Goal: Transaction & Acquisition: Purchase product/service

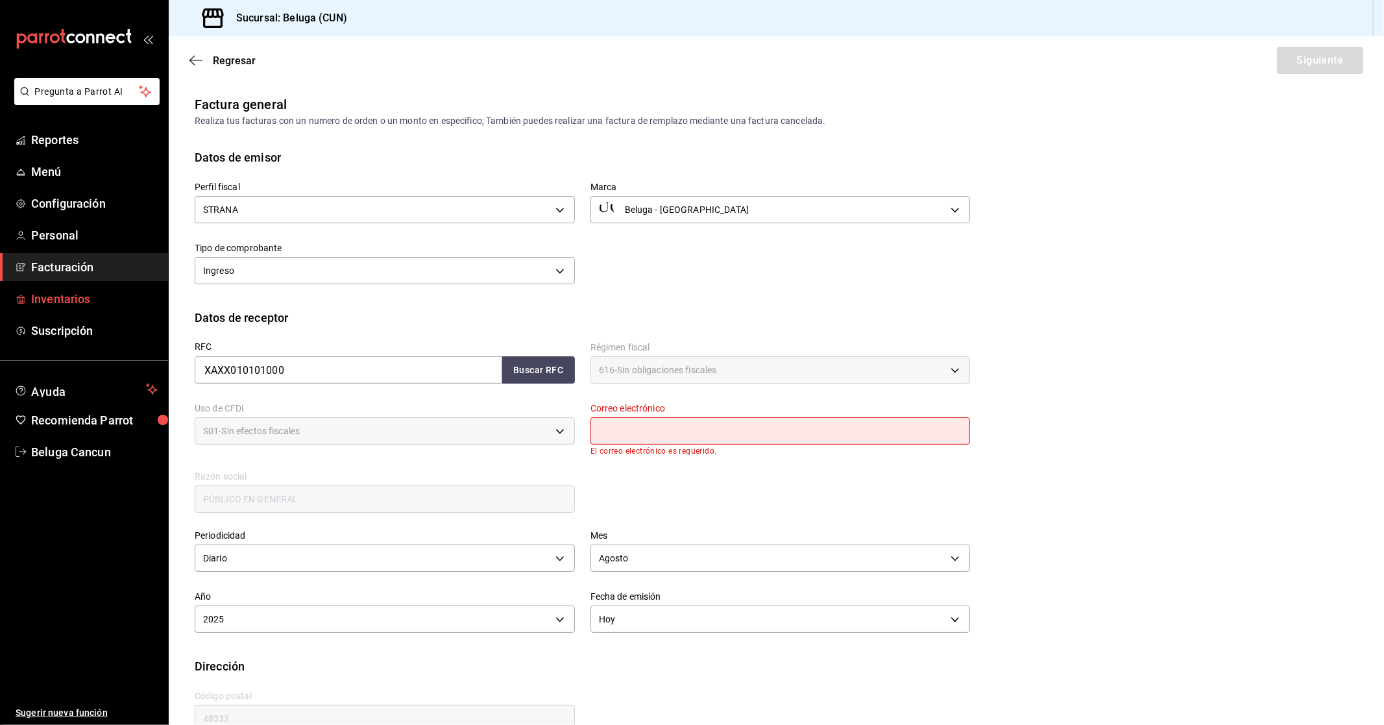
click at [75, 295] on span "Inventarios" at bounding box center [94, 299] width 127 height 18
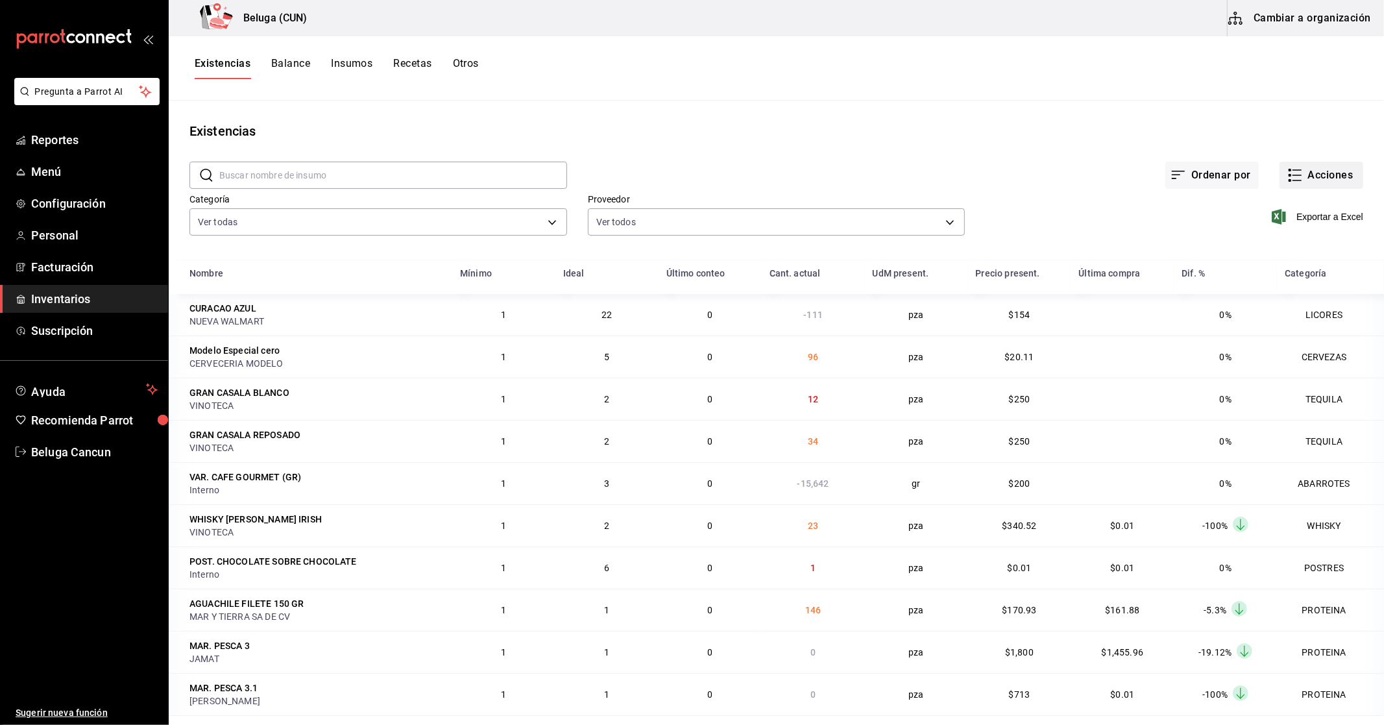
click at [1313, 183] on button "Acciones" at bounding box center [1322, 175] width 84 height 27
click at [1275, 249] on span "Compra" at bounding box center [1308, 246] width 109 height 14
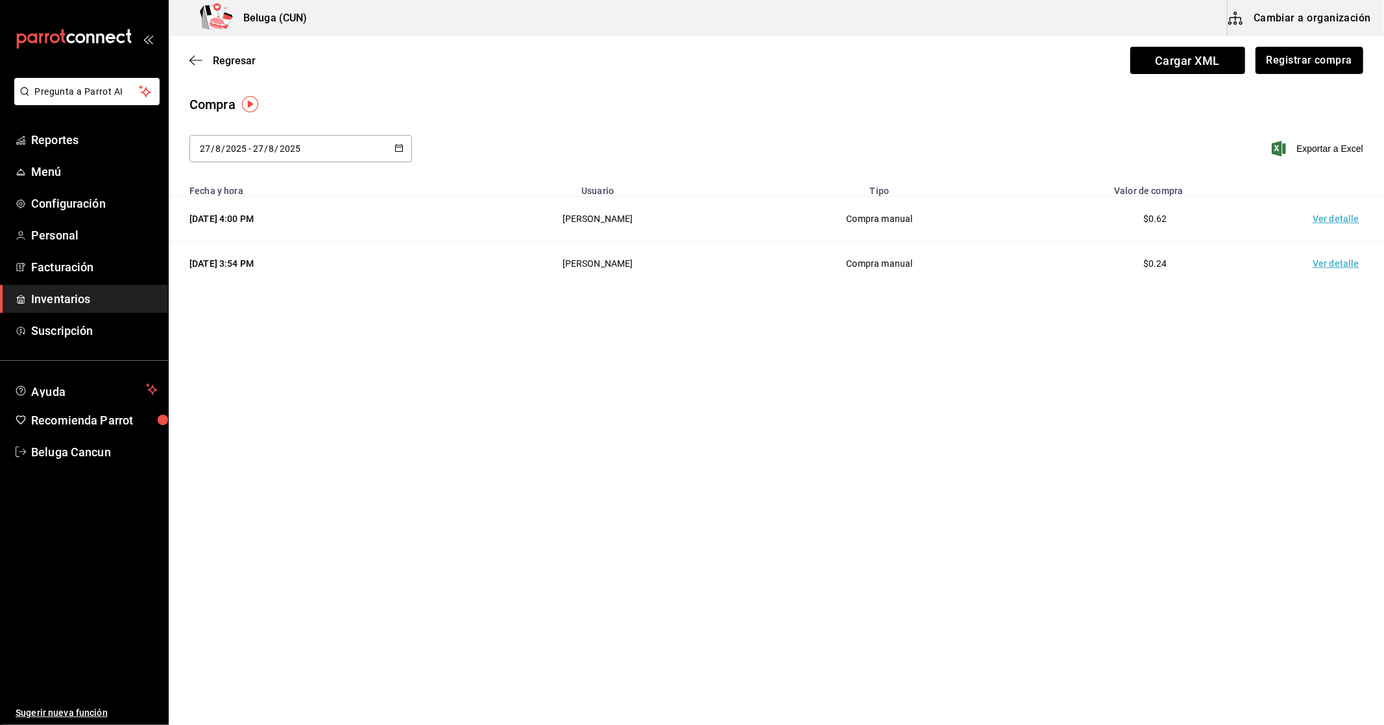
click at [1296, 67] on button "Registrar compra" at bounding box center [1310, 60] width 108 height 27
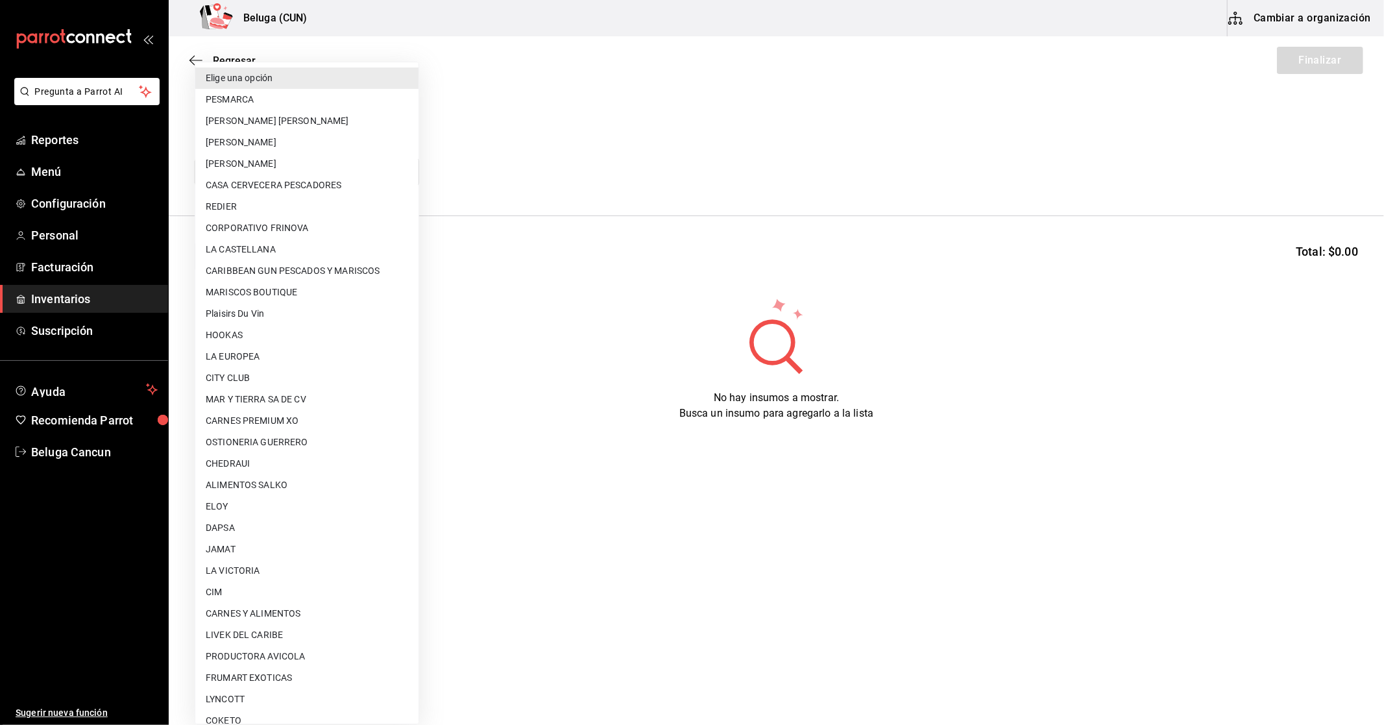
click at [372, 170] on body "Pregunta a Parrot AI Reportes Menú Configuración Personal Facturación Inventari…" at bounding box center [692, 325] width 1384 height 651
click at [264, 375] on li "CITY CLUB" at bounding box center [306, 377] width 223 height 21
type input "45b84bb5-d5e2-40e0-9525-4d809a4171b7"
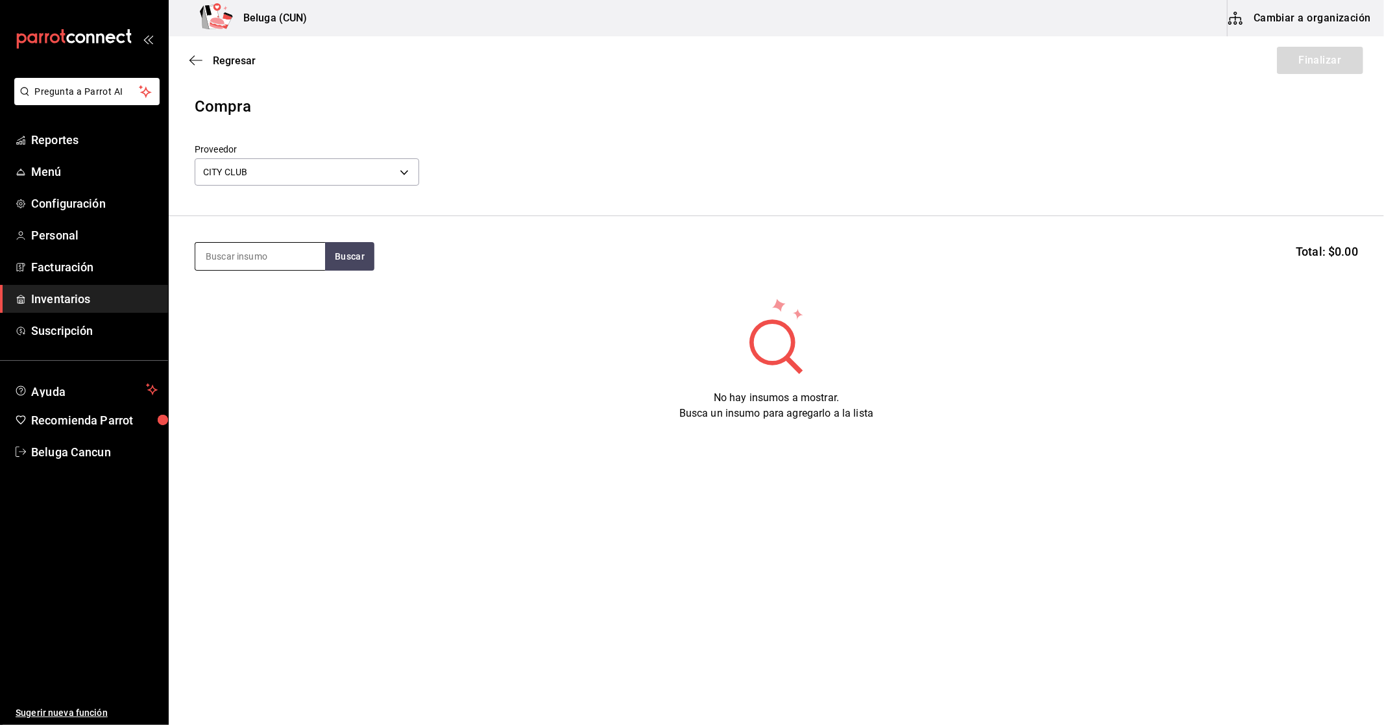
click at [276, 255] on input at bounding box center [260, 256] width 130 height 27
type input "m"
type input "e"
click at [101, 297] on span "Inventarios" at bounding box center [94, 299] width 127 height 18
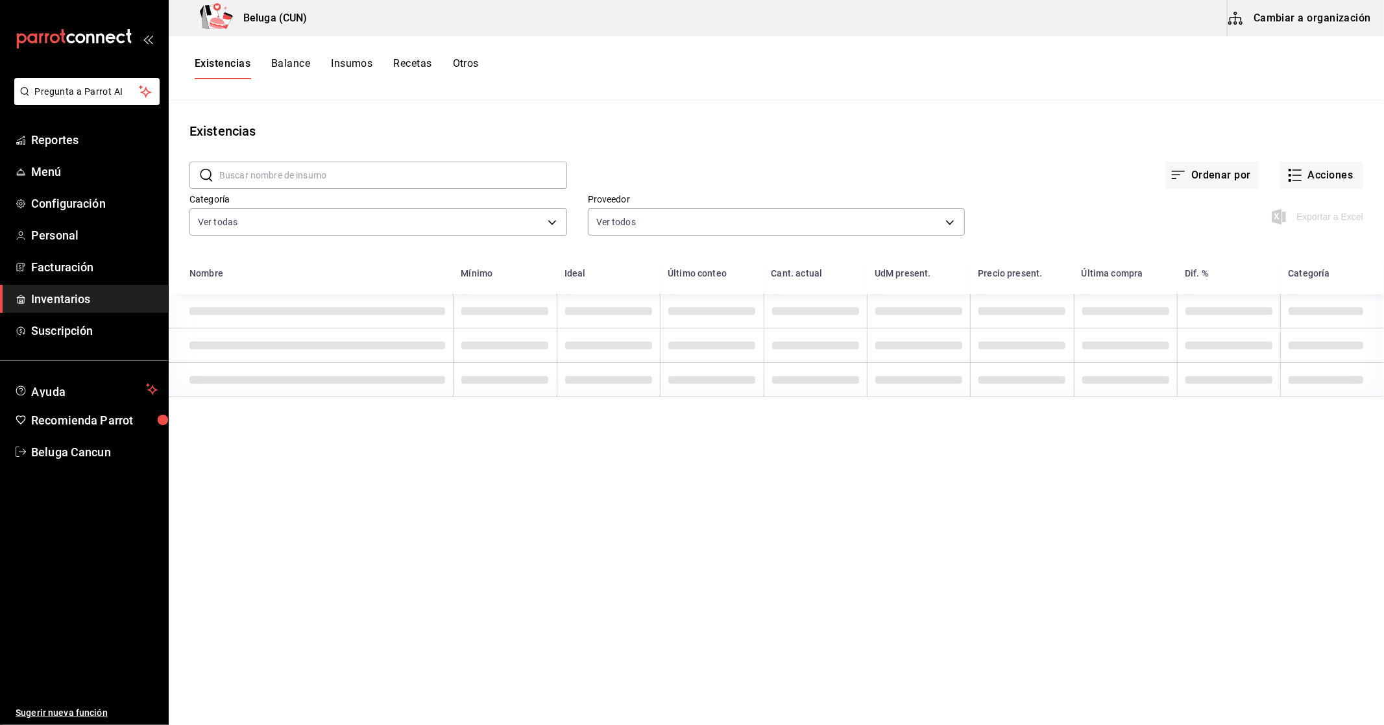
drag, startPoint x: 396, startPoint y: 169, endPoint x: 411, endPoint y: 180, distance: 18.6
click at [396, 169] on input "text" at bounding box center [393, 175] width 348 height 26
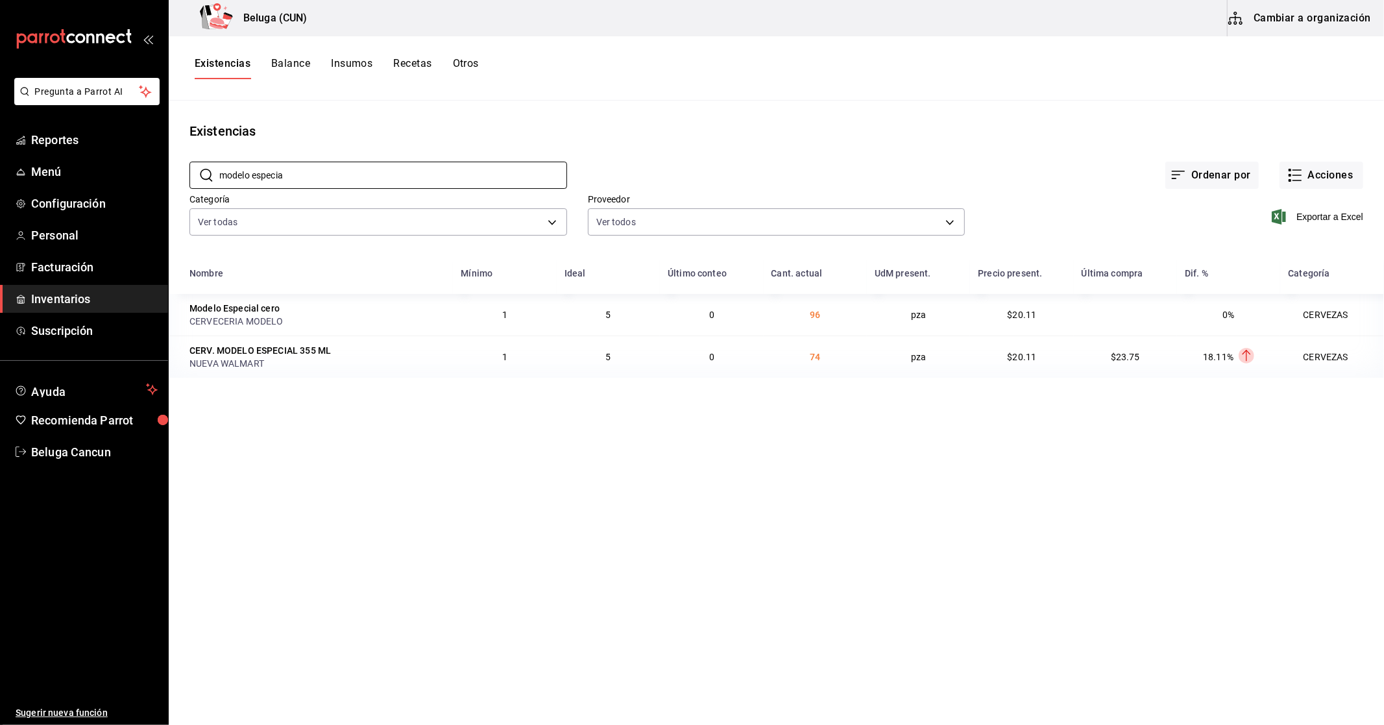
type input "modelo especia"
click at [1293, 22] on button "Cambiar a organización" at bounding box center [1301, 18] width 146 height 36
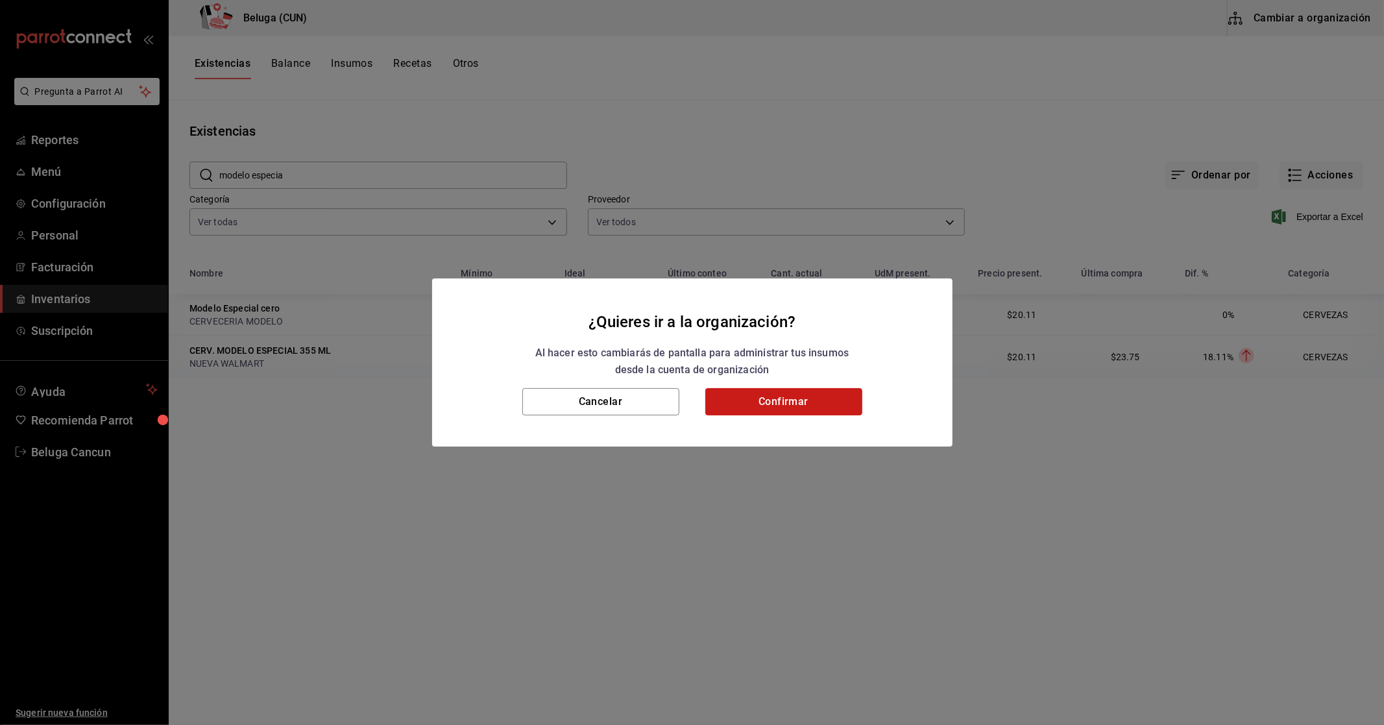
click at [747, 394] on button "Confirmar" at bounding box center [783, 401] width 157 height 27
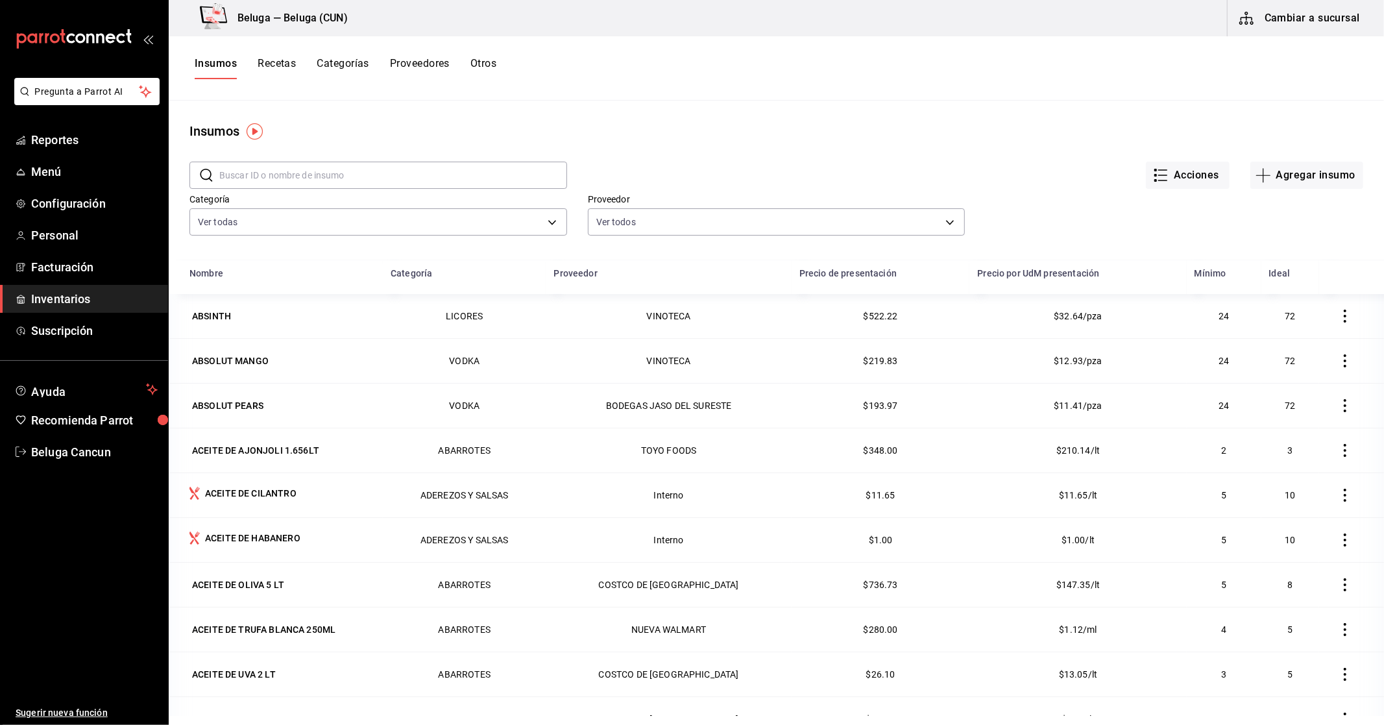
click at [293, 182] on input "text" at bounding box center [393, 175] width 348 height 26
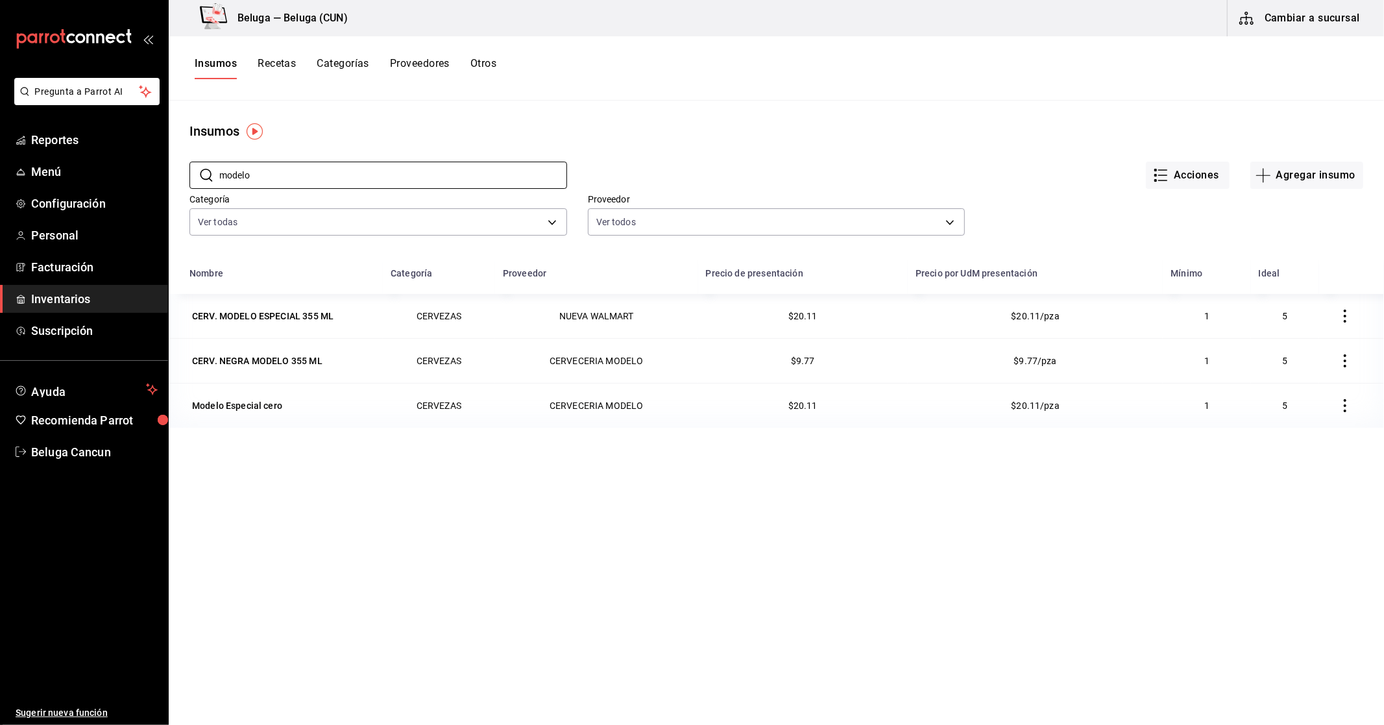
type input "modelo"
click at [385, 529] on div "Nombre Categoría Proveedor Precio de presentación Precio por UdM presentación M…" at bounding box center [776, 567] width 1215 height 614
click at [305, 317] on div "CERV. MODELO ESPECIAL 355 ML" at bounding box center [262, 316] width 141 height 13
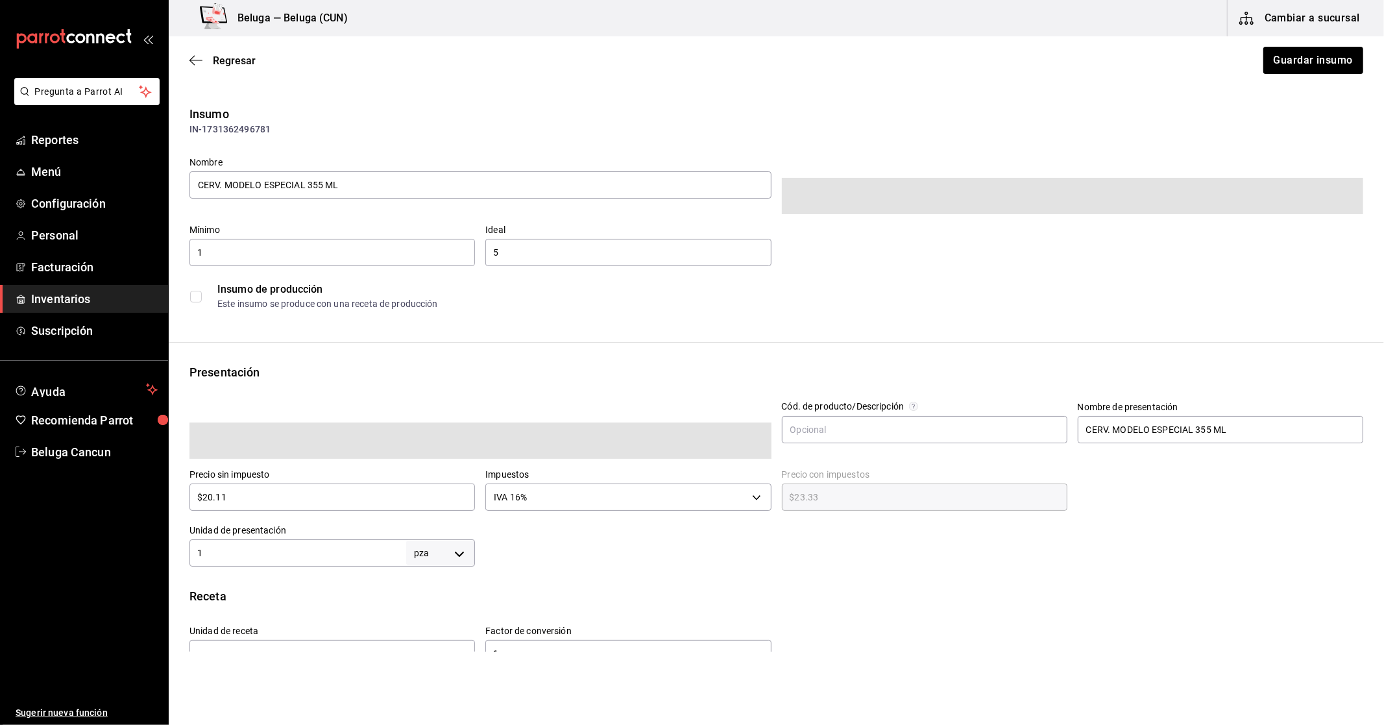
click at [691, 435] on span at bounding box center [480, 440] width 582 height 36
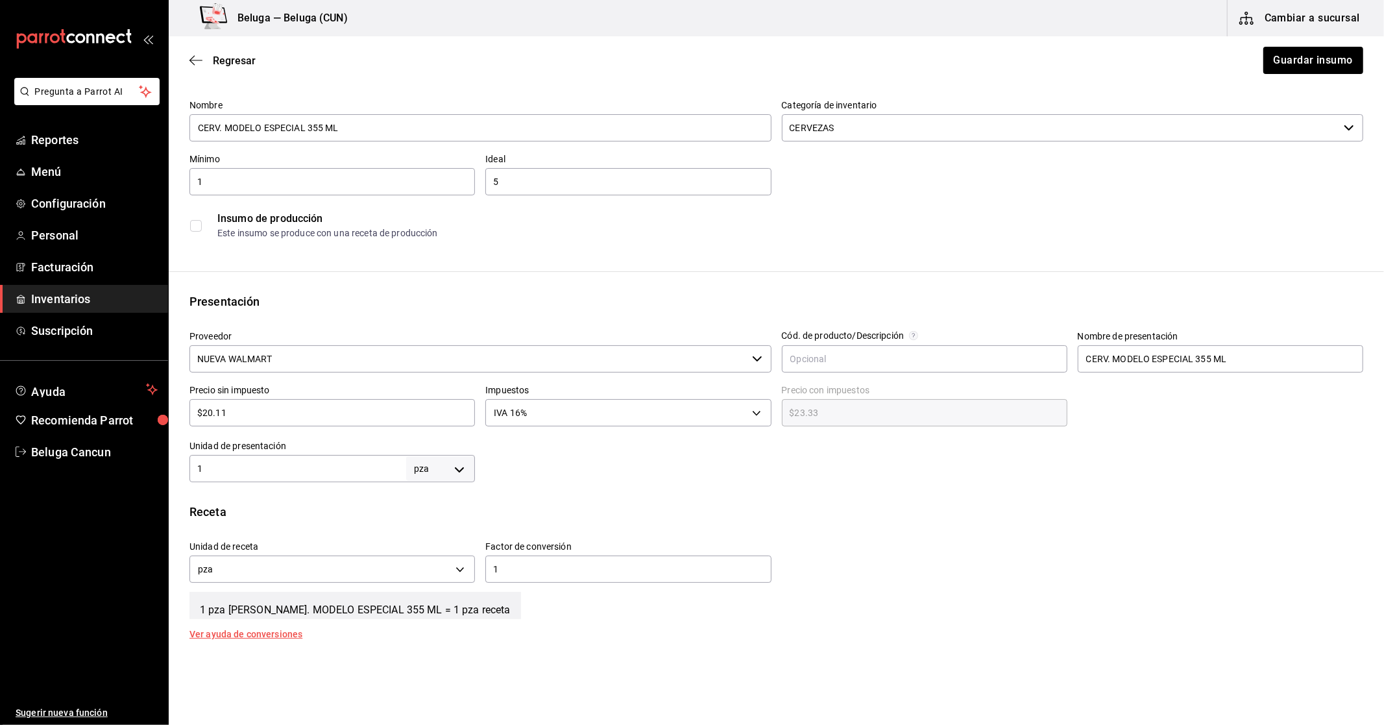
scroll to position [56, 0]
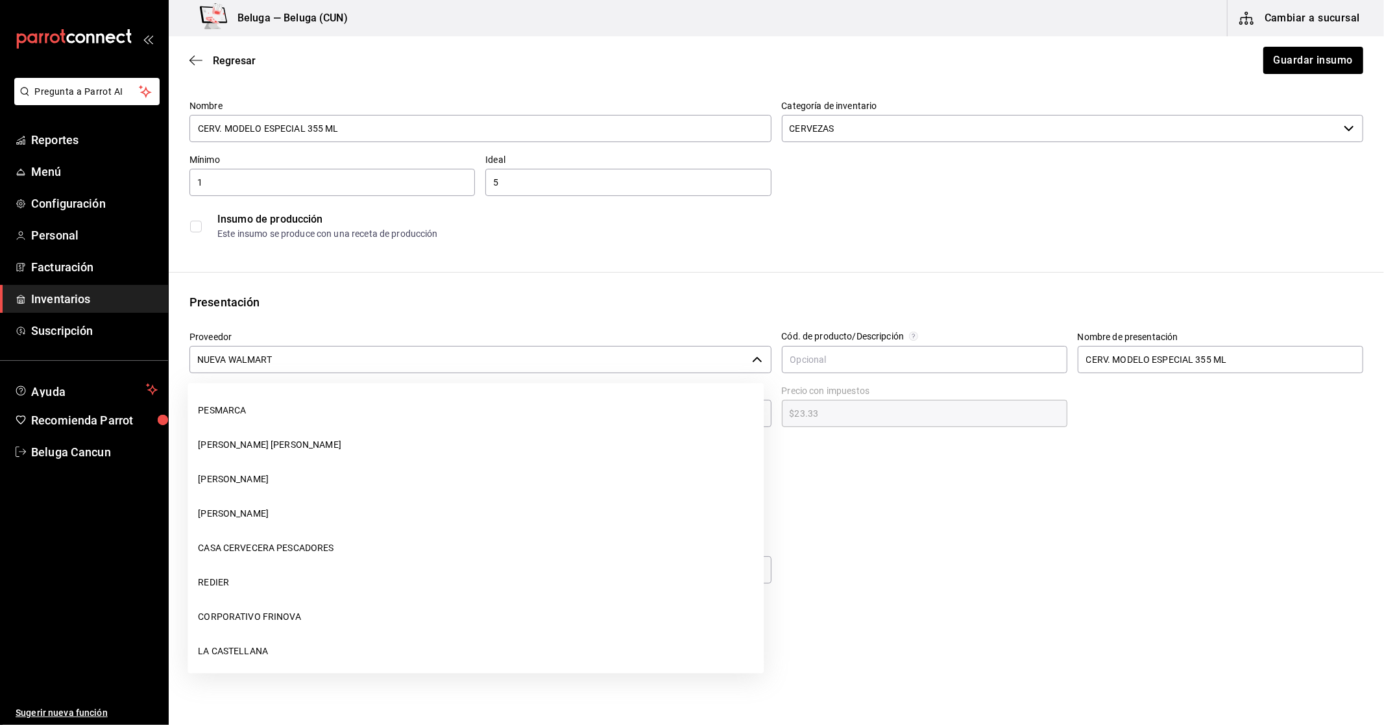
click at [487, 368] on input "NUEVA WALMART" at bounding box center [467, 359] width 557 height 27
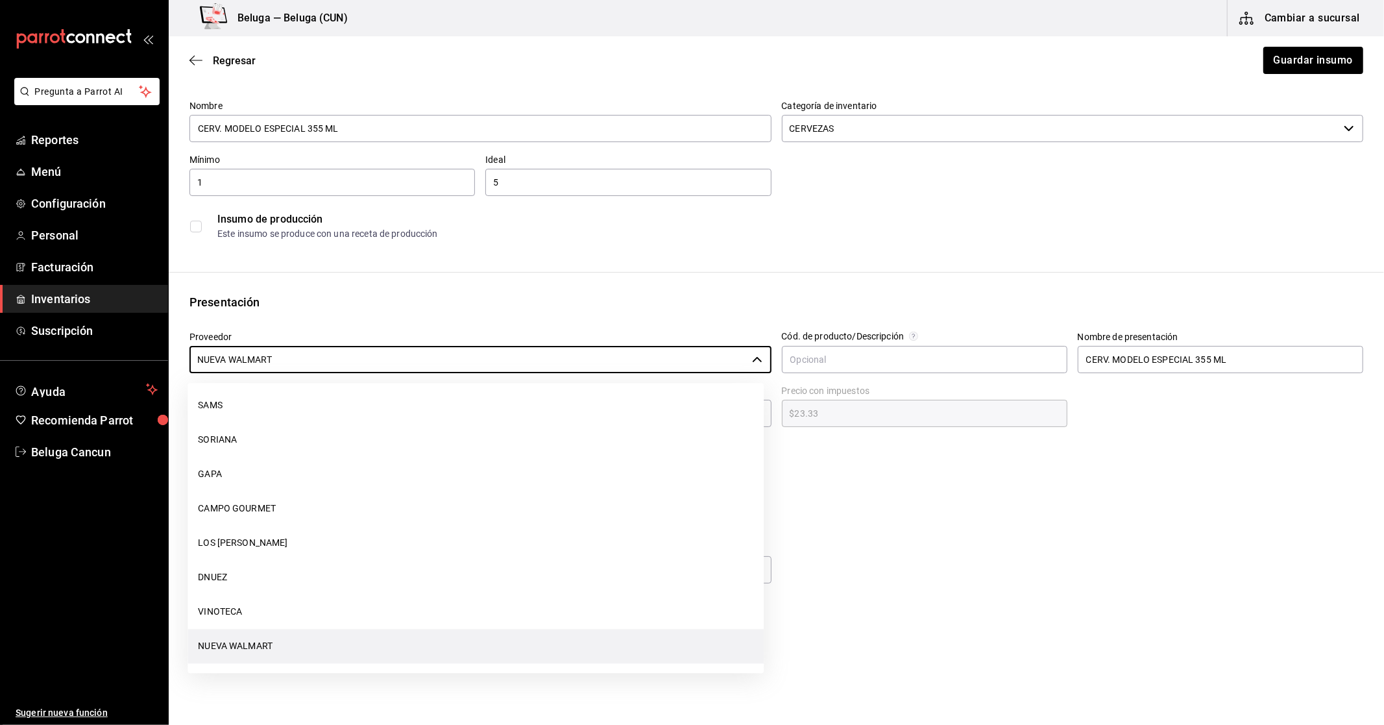
drag, startPoint x: 310, startPoint y: 355, endPoint x: 21, endPoint y: 351, distance: 288.1
click at [21, 351] on div "Pregunta a Parrot AI Reportes Menú Configuración Personal Facturación Inventari…" at bounding box center [692, 325] width 1384 height 651
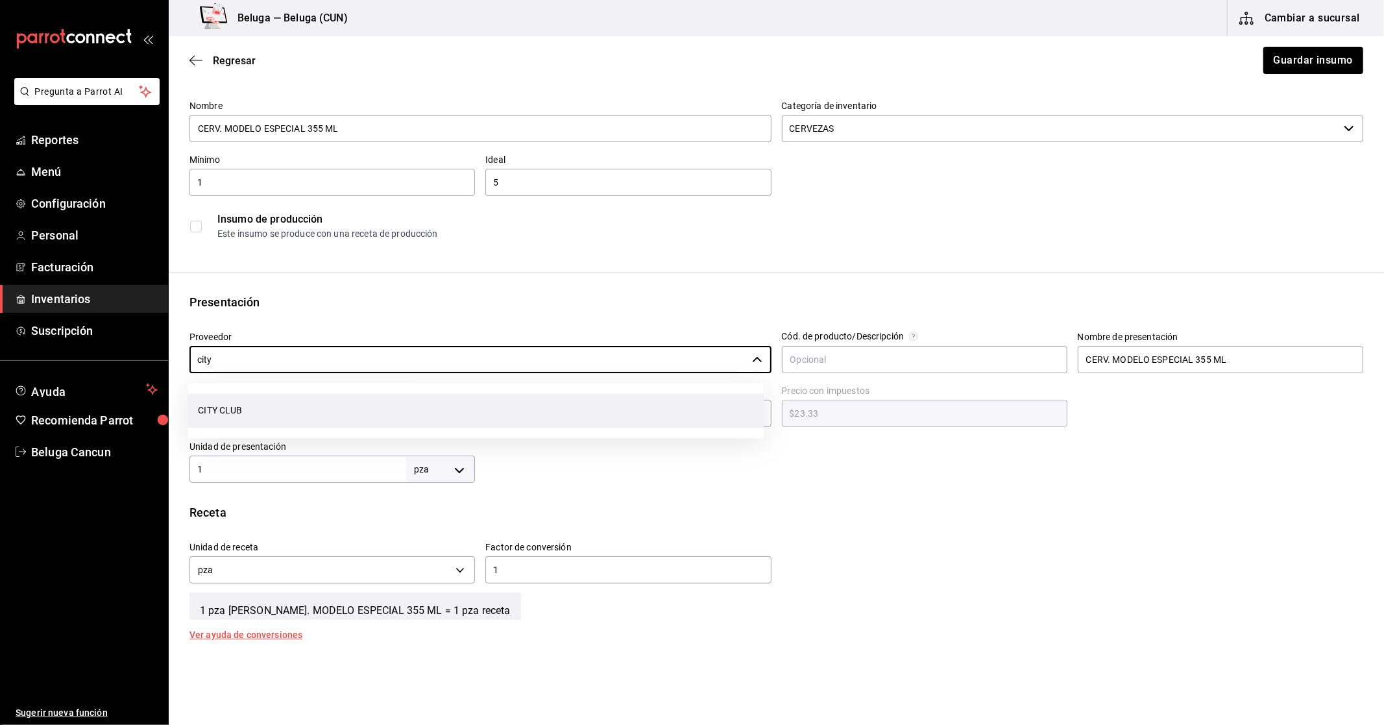
click at [284, 414] on li "CITY CLUB" at bounding box center [476, 410] width 576 height 34
type input "CITY CLUB"
click at [1335, 62] on button "Guardar insumo" at bounding box center [1312, 60] width 101 height 27
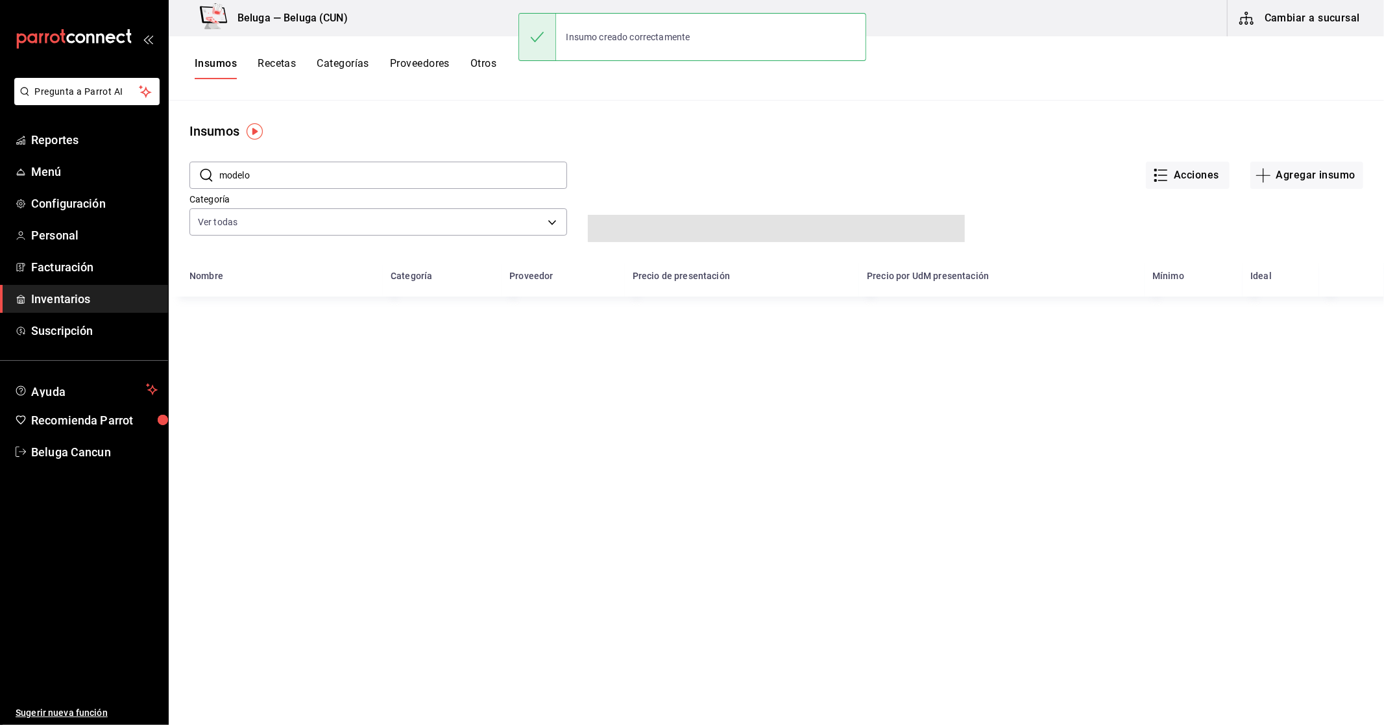
click at [372, 167] on input "modelo" at bounding box center [393, 175] width 348 height 26
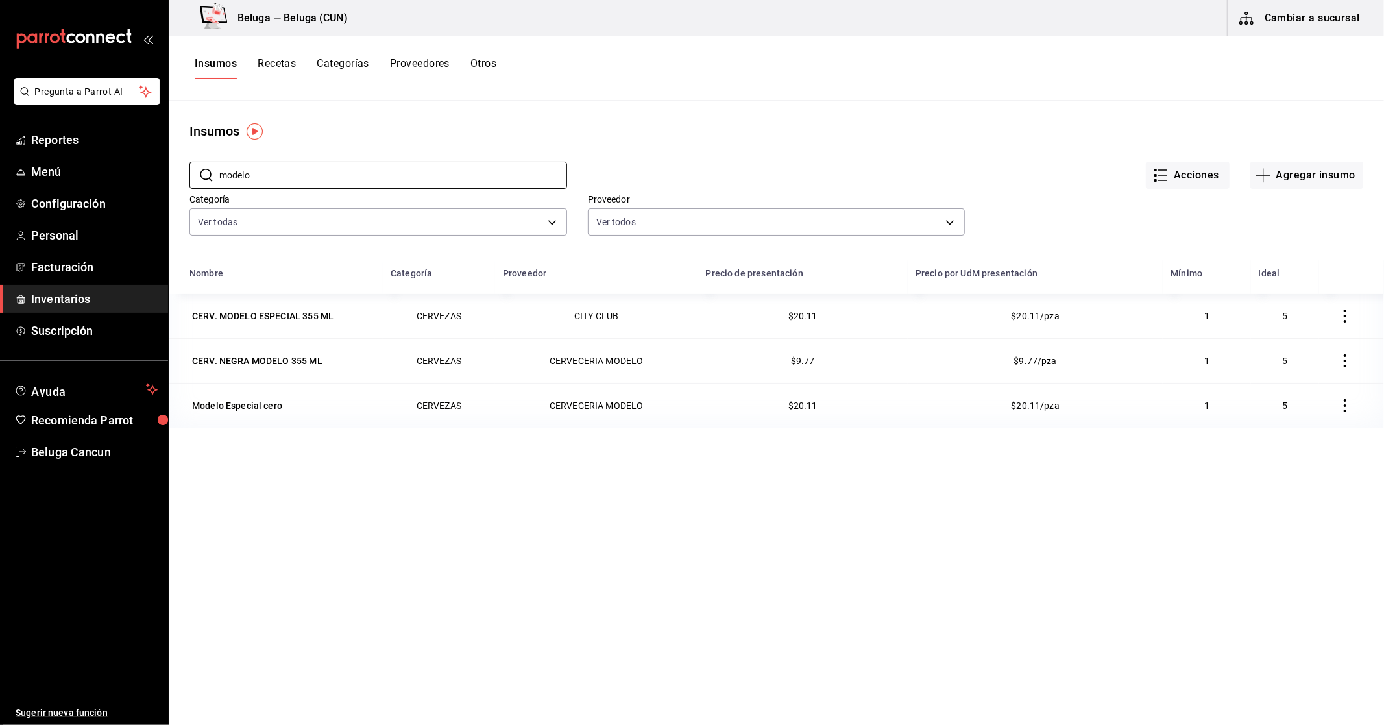
drag, startPoint x: 290, startPoint y: 173, endPoint x: 172, endPoint y: 179, distance: 118.2
click at [172, 179] on div "​ modelo ​ Acciones Agregar insumo Categoría Ver todas f07f4d25-74ae-45a0-b4c7-…" at bounding box center [776, 200] width 1215 height 119
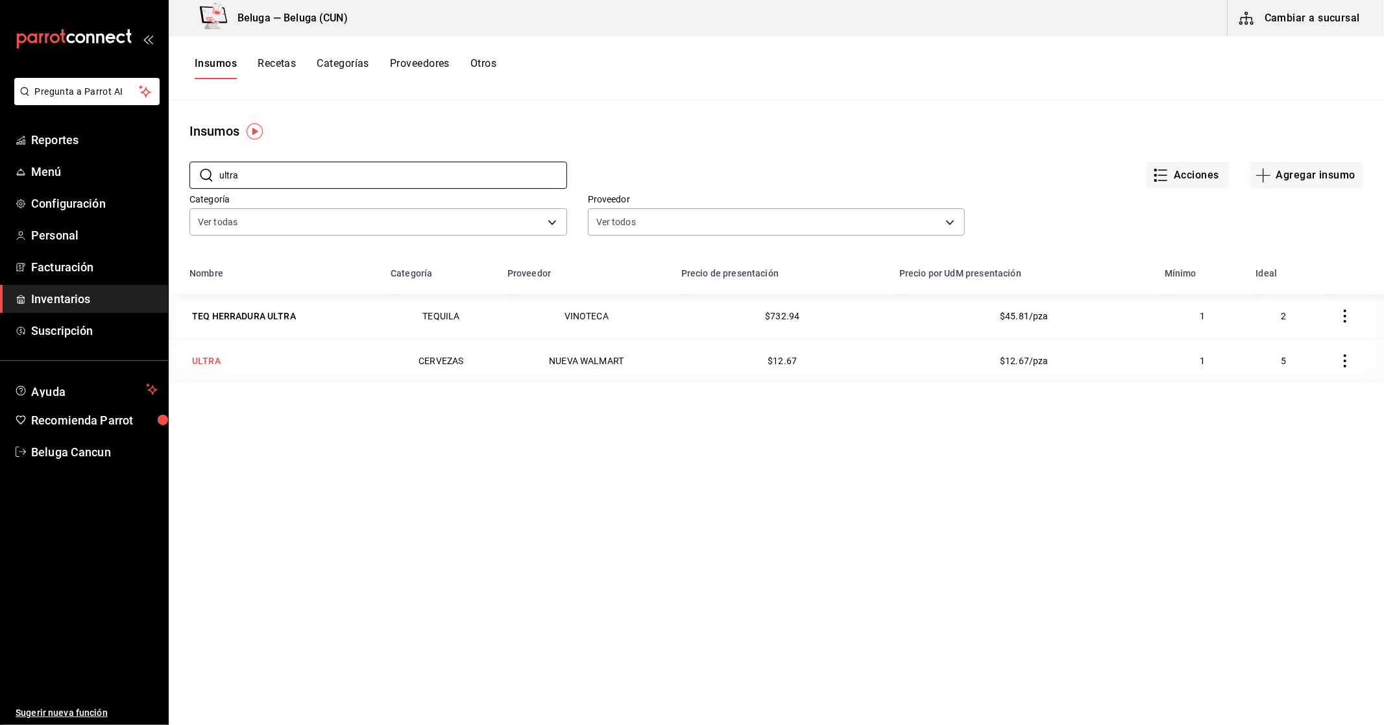
type input "ultra"
click at [208, 368] on div "ULTRA" at bounding box center [206, 361] width 34 height 18
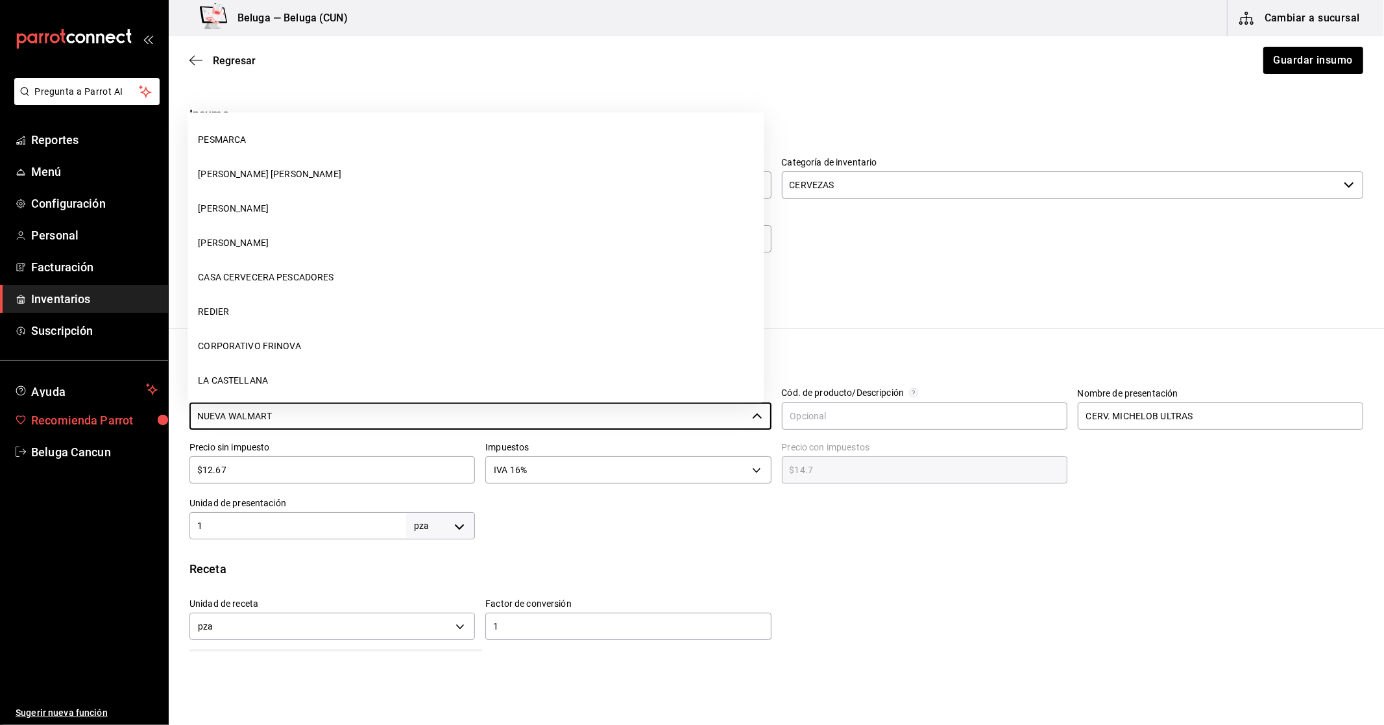
drag, startPoint x: 294, startPoint y: 411, endPoint x: 82, endPoint y: 415, distance: 211.6
click at [82, 415] on div "Pregunta a Parrot AI Reportes Menú Configuración Personal Facturación Inventari…" at bounding box center [692, 325] width 1384 height 651
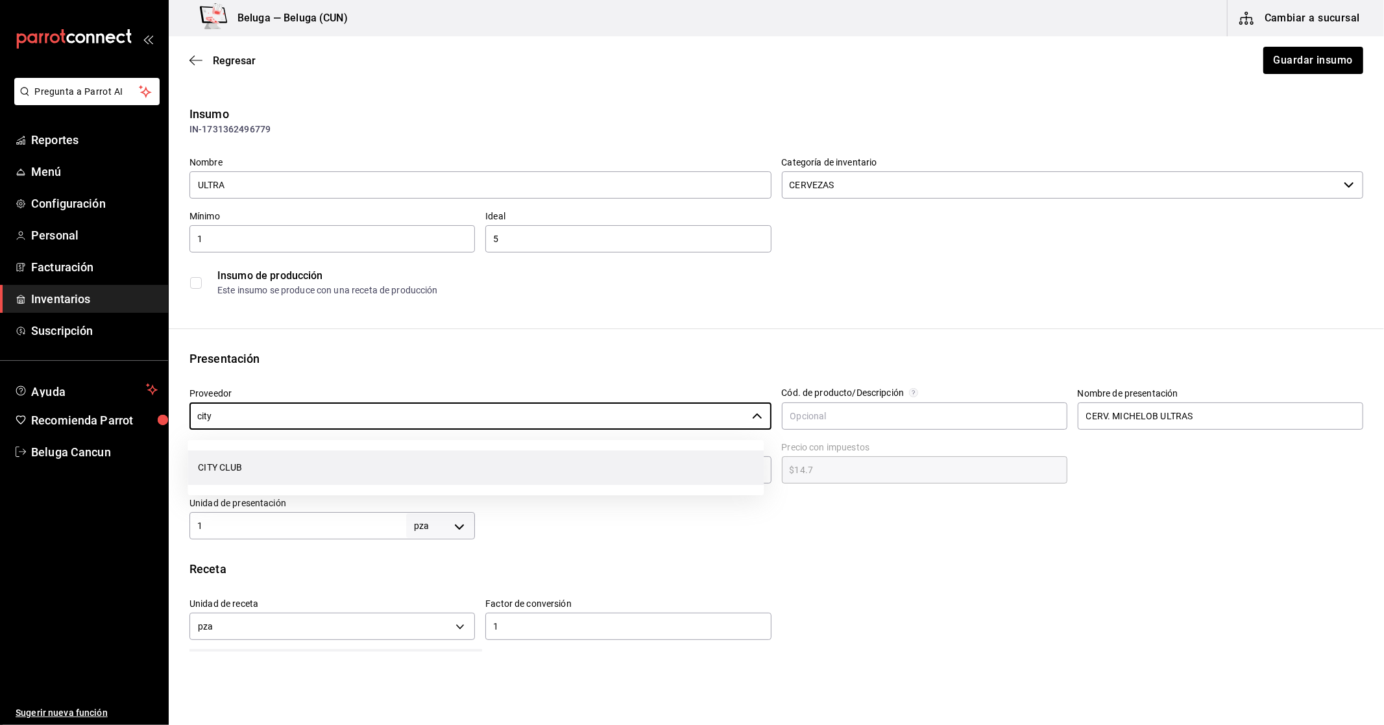
click at [263, 464] on li "CITY CLUB" at bounding box center [476, 467] width 576 height 34
type input "CITY CLUB"
click at [1268, 60] on button "Guardar insumo" at bounding box center [1312, 60] width 101 height 27
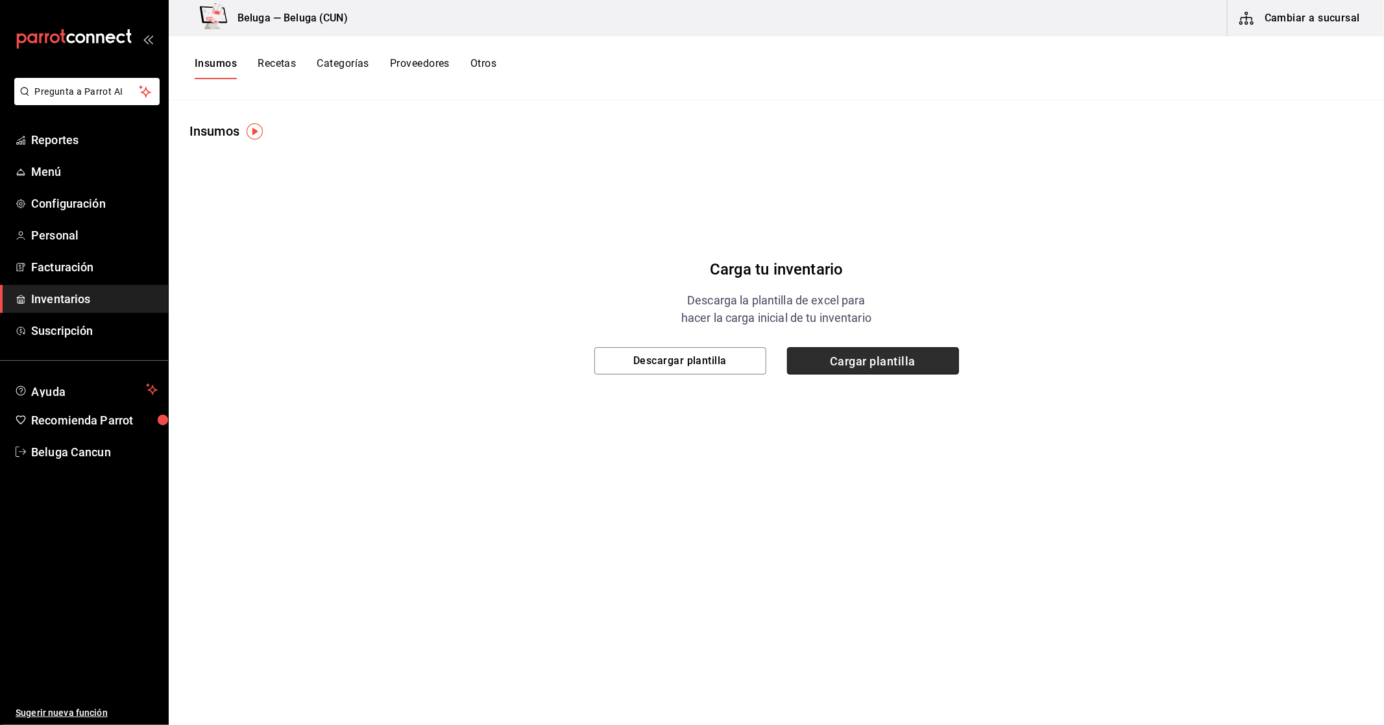
click at [891, 358] on span "Cargar plantilla" at bounding box center [873, 360] width 172 height 27
click at [0, 0] on input "Cargar plantilla" at bounding box center [0, 0] width 0 height 0
click at [540, 295] on div "Carga tu inventario Descarga la plantilla de excel para hacer la carga inicial …" at bounding box center [776, 303] width 1215 height 324
click at [206, 66] on button "Insumos" at bounding box center [216, 68] width 42 height 22
click at [88, 306] on span "Inventarios" at bounding box center [94, 299] width 127 height 18
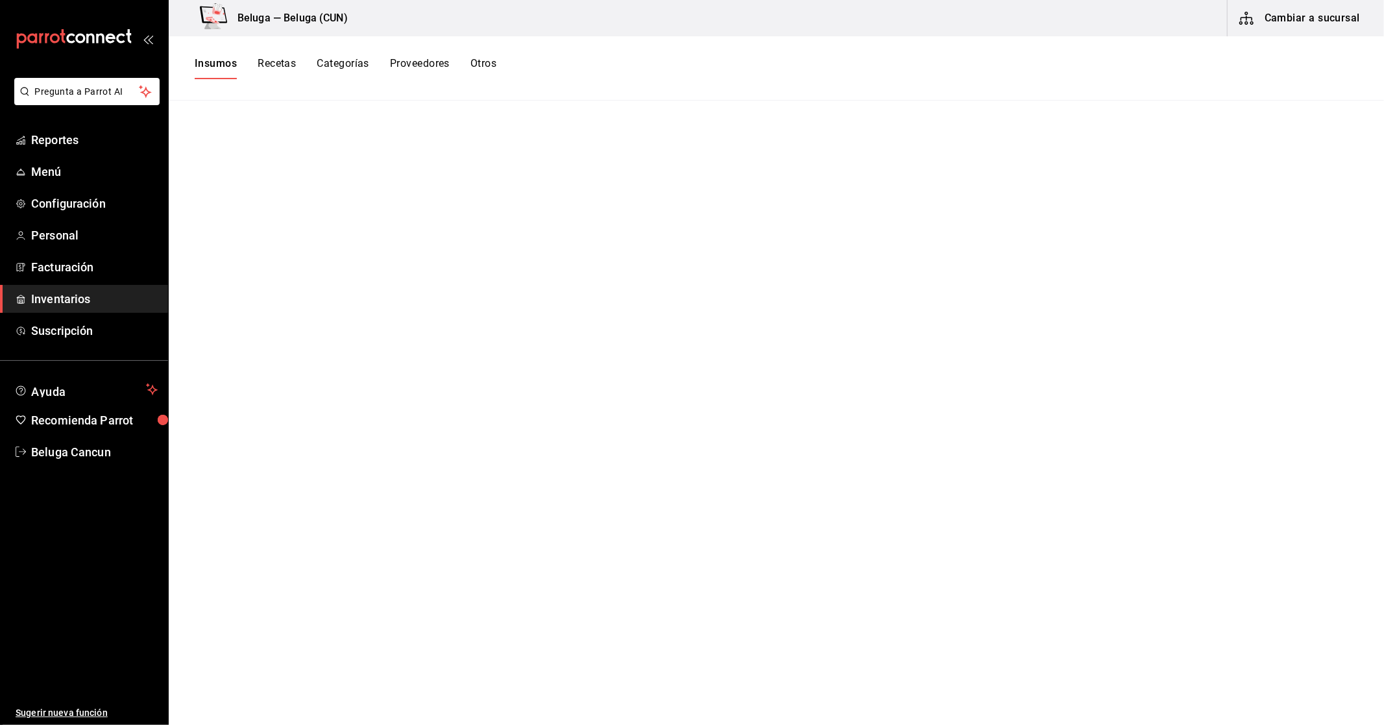
click at [88, 306] on span "Inventarios" at bounding box center [94, 299] width 127 height 18
click at [208, 67] on button "Insumos" at bounding box center [216, 68] width 42 height 22
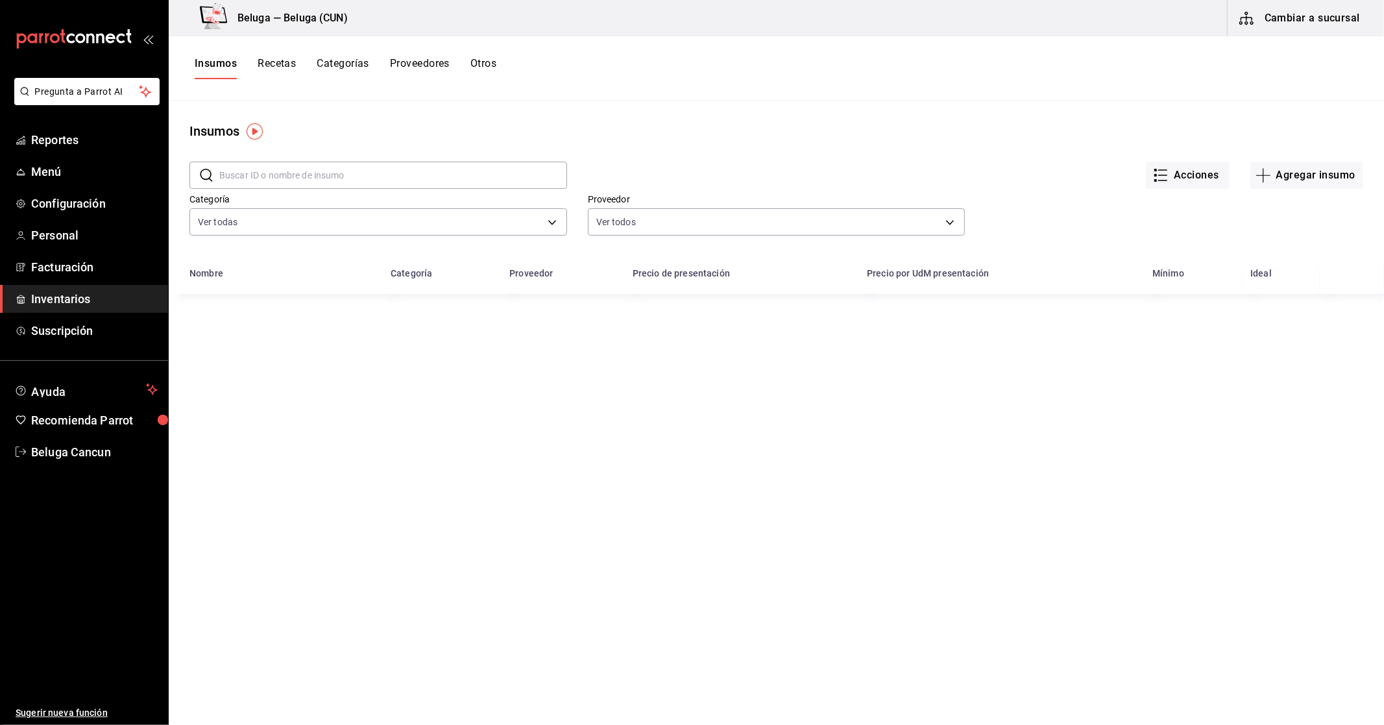
click at [82, 307] on link "Inventarios" at bounding box center [84, 299] width 168 height 28
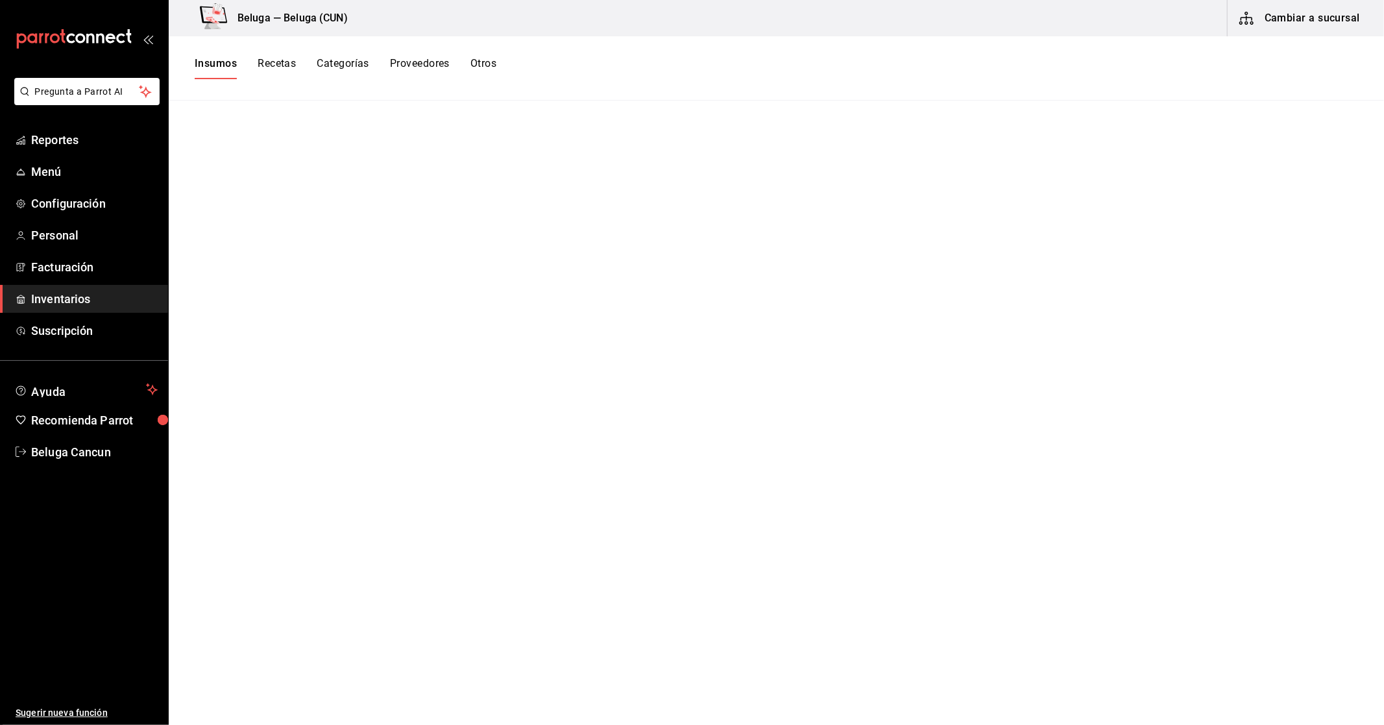
click at [64, 303] on span "Inventarios" at bounding box center [94, 299] width 127 height 18
click at [102, 295] on span "Inventarios" at bounding box center [94, 299] width 127 height 18
click at [210, 59] on button "Insumos" at bounding box center [216, 68] width 42 height 22
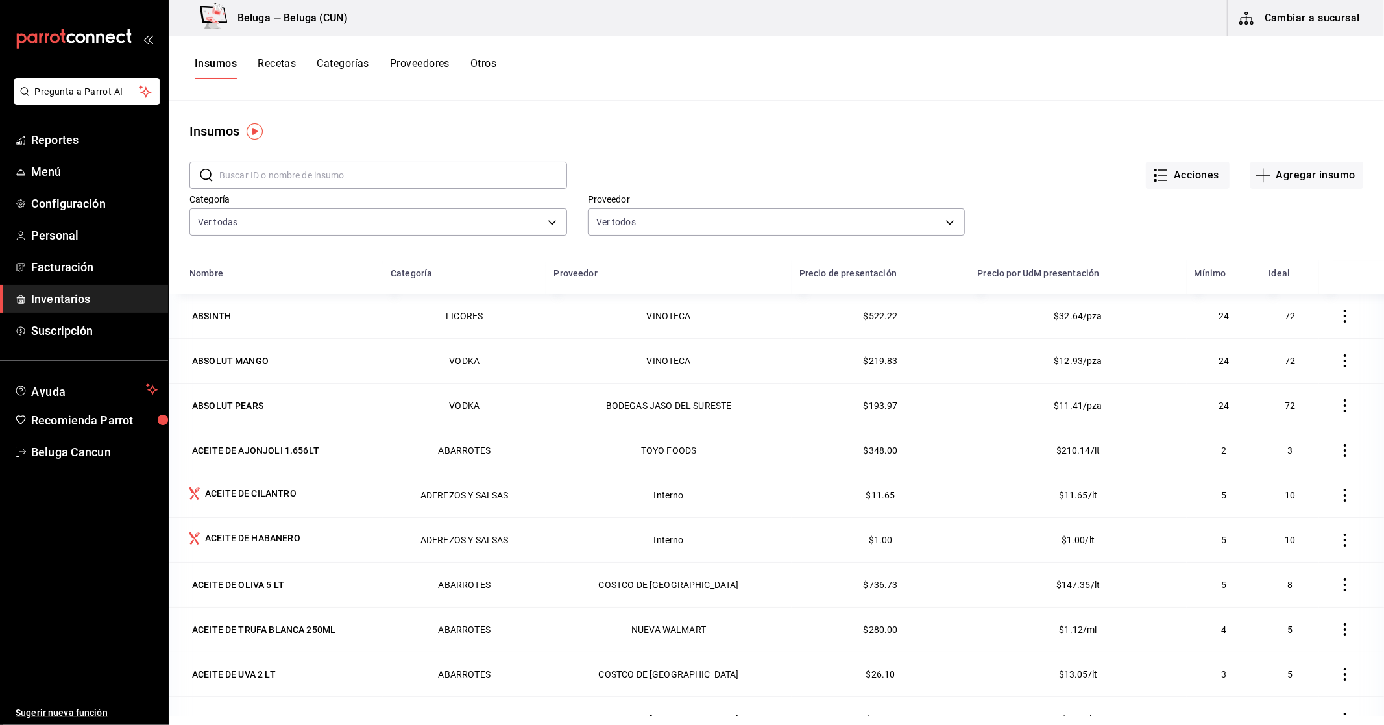
click at [1283, 24] on button "Cambiar a sucursal" at bounding box center [1301, 18] width 146 height 36
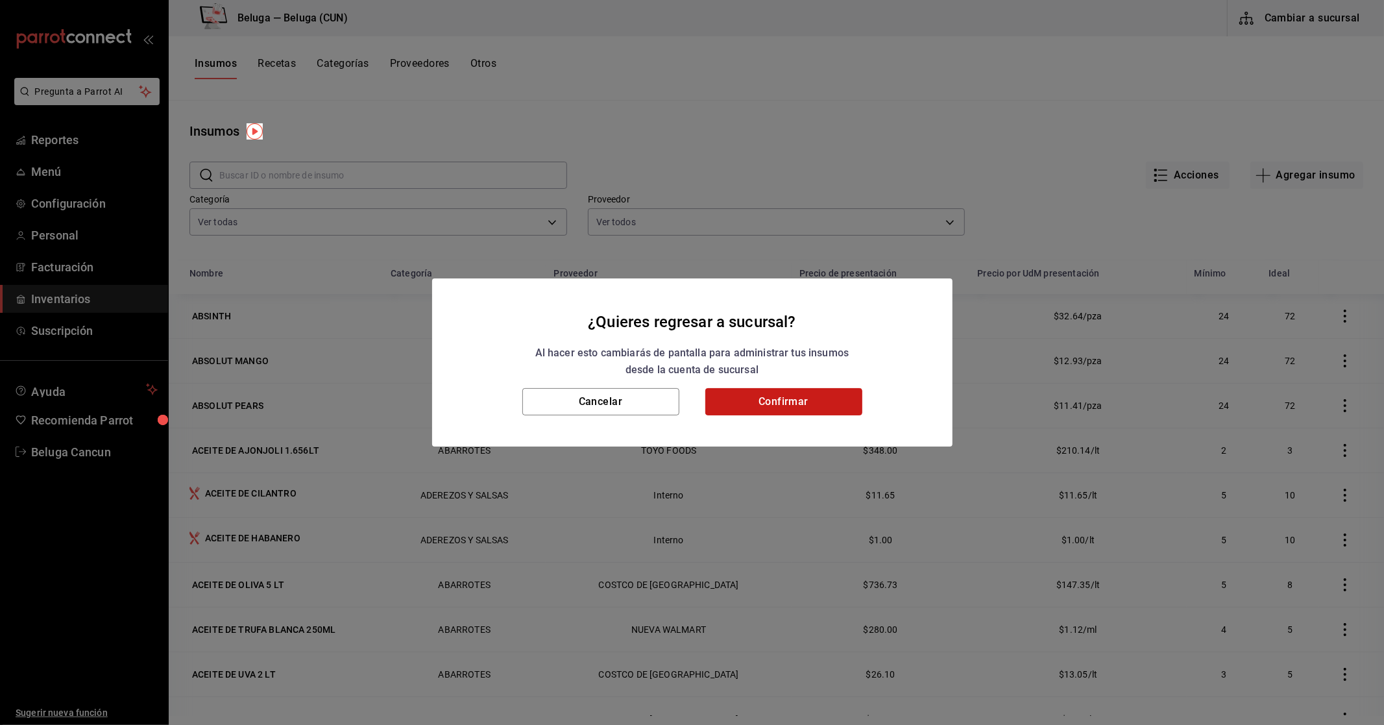
click at [756, 405] on button "Confirmar" at bounding box center [783, 401] width 157 height 27
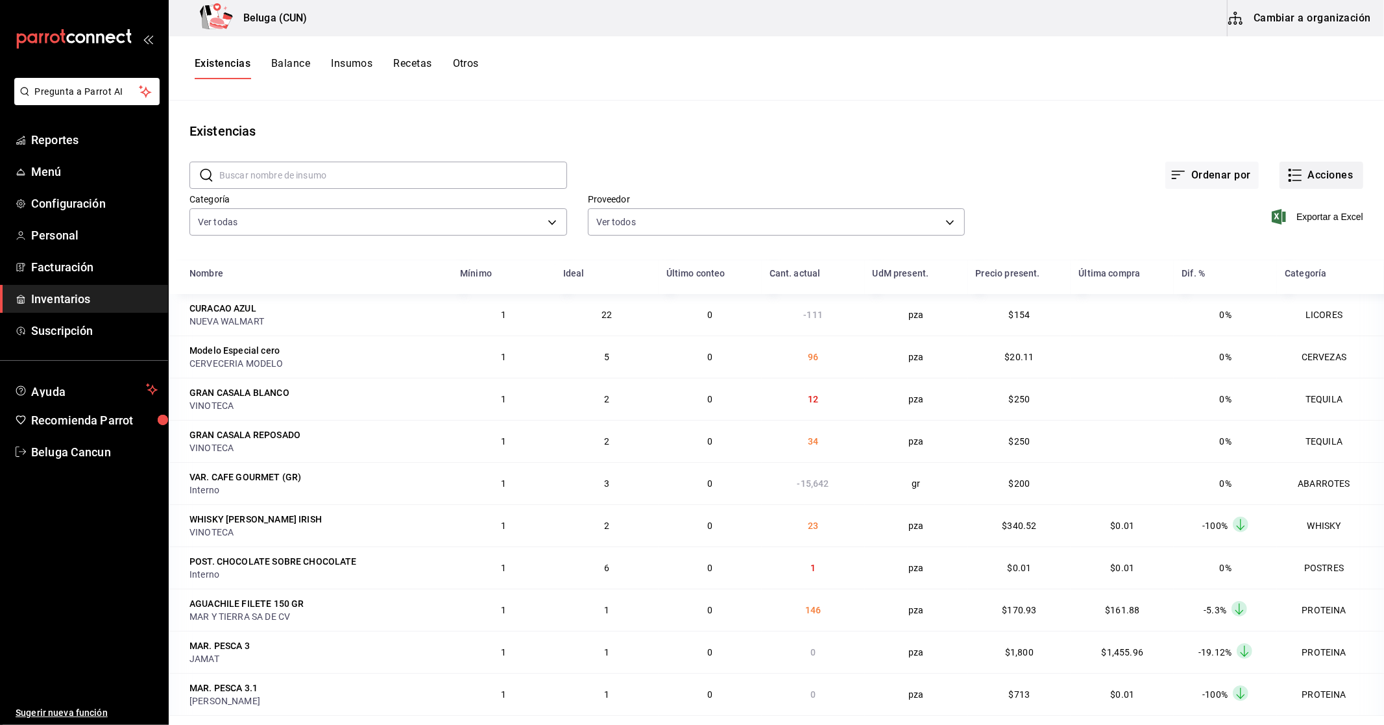
click at [1331, 172] on button "Acciones" at bounding box center [1322, 175] width 84 height 27
click at [1296, 247] on span "Compra" at bounding box center [1308, 246] width 109 height 14
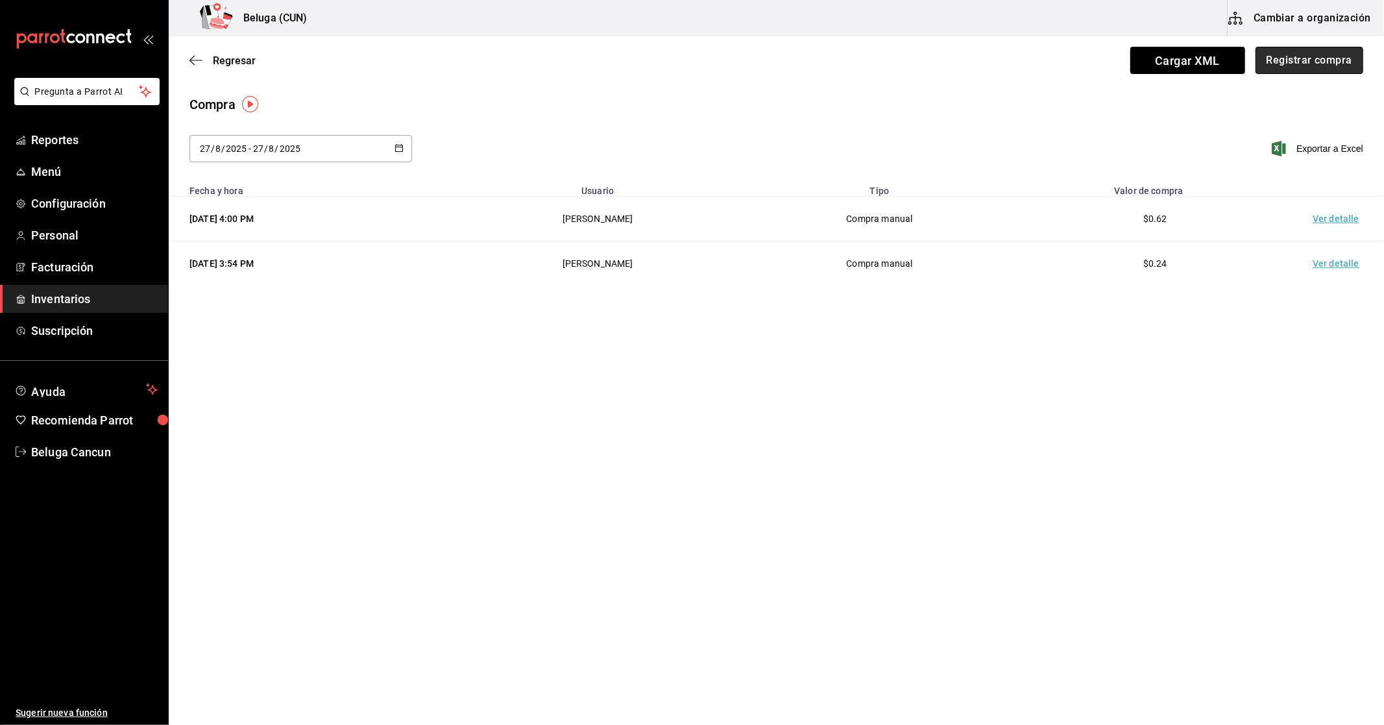
click at [1288, 55] on button "Registrar compra" at bounding box center [1310, 60] width 108 height 27
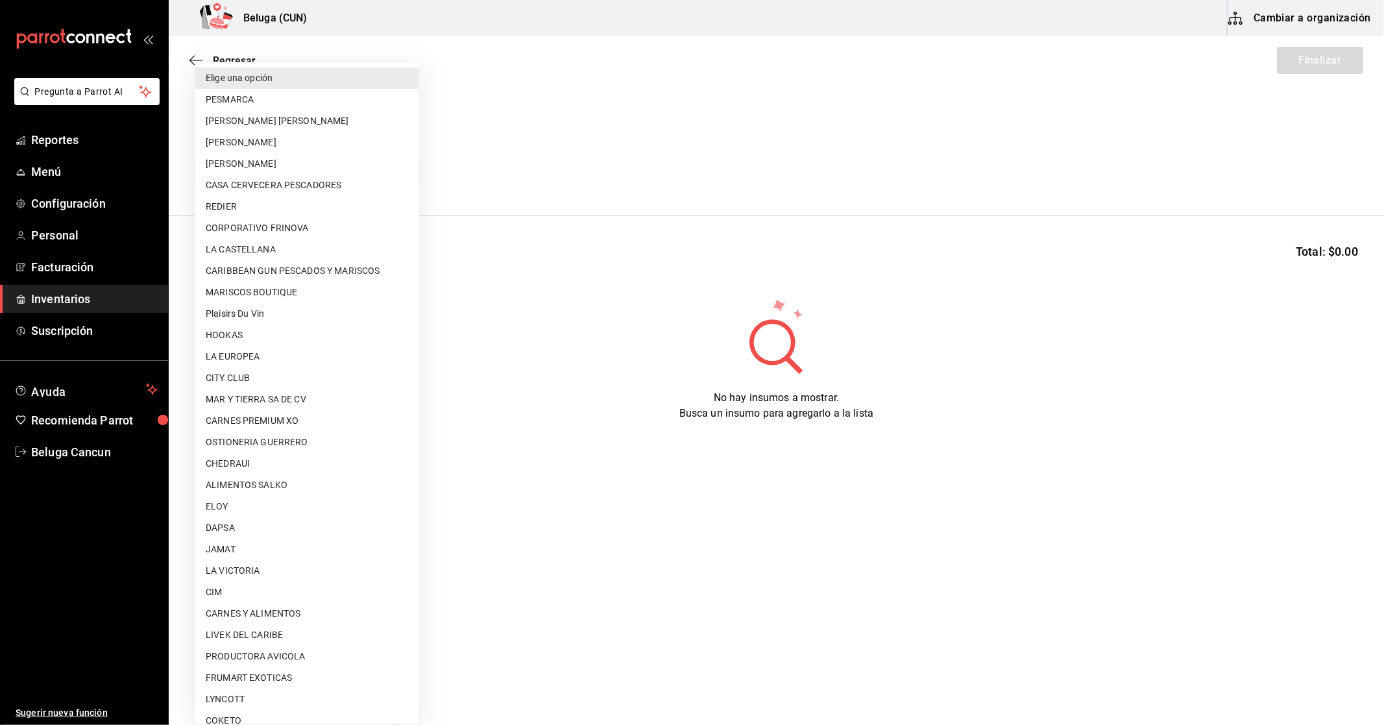
click at [296, 180] on body "Pregunta a Parrot AI Reportes Menú Configuración Personal Facturación Inventari…" at bounding box center [692, 325] width 1384 height 651
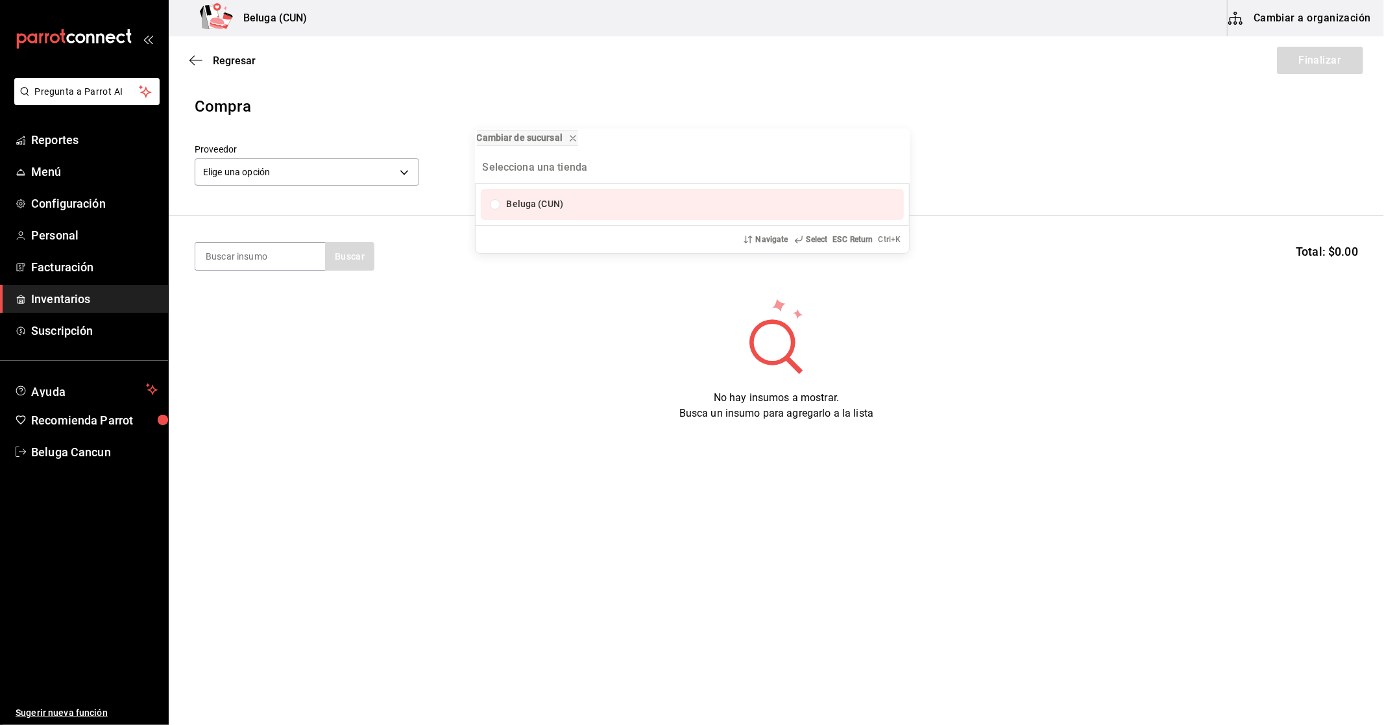
click at [709, 271] on div "Cambiar de sucursal Beluga (CUN) Navigate Select ESC Return Ctrl+ K" at bounding box center [692, 362] width 1384 height 725
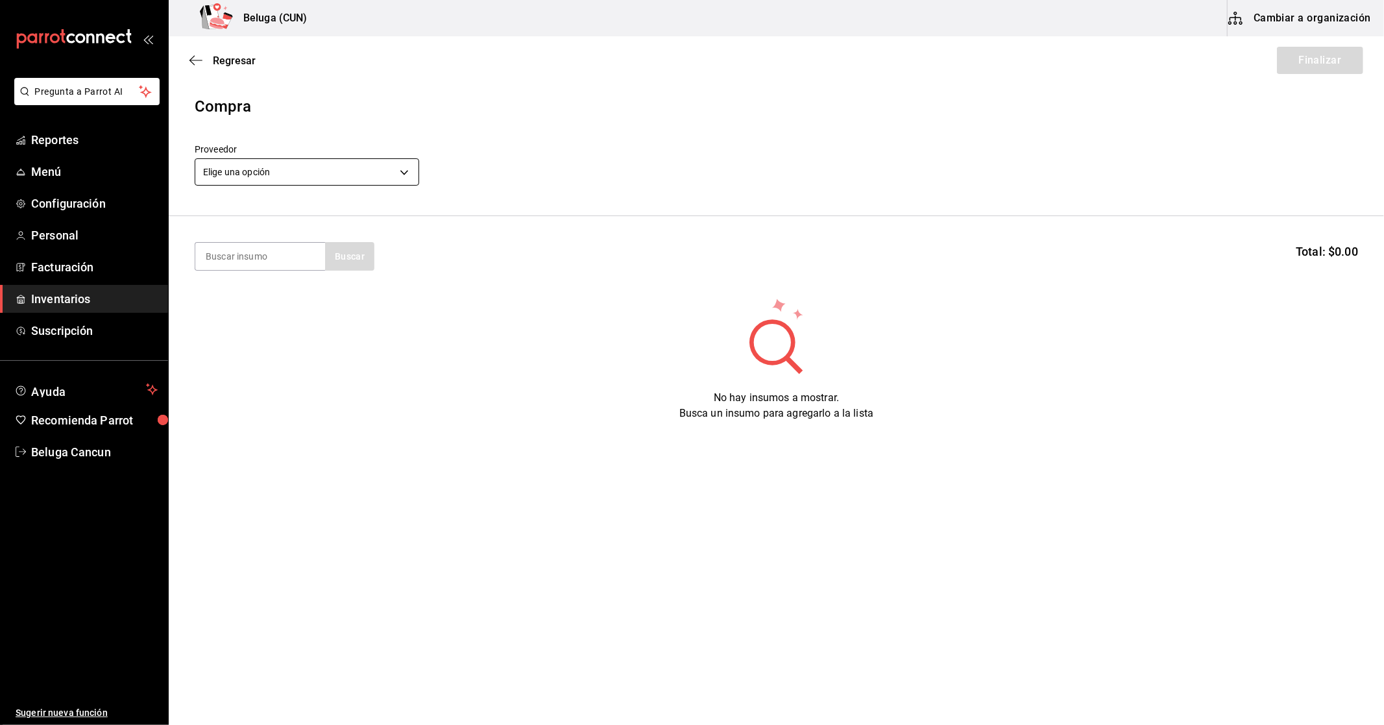
click at [362, 174] on body "Pregunta a Parrot AI Reportes Menú Configuración Personal Facturación Inventari…" at bounding box center [692, 325] width 1384 height 651
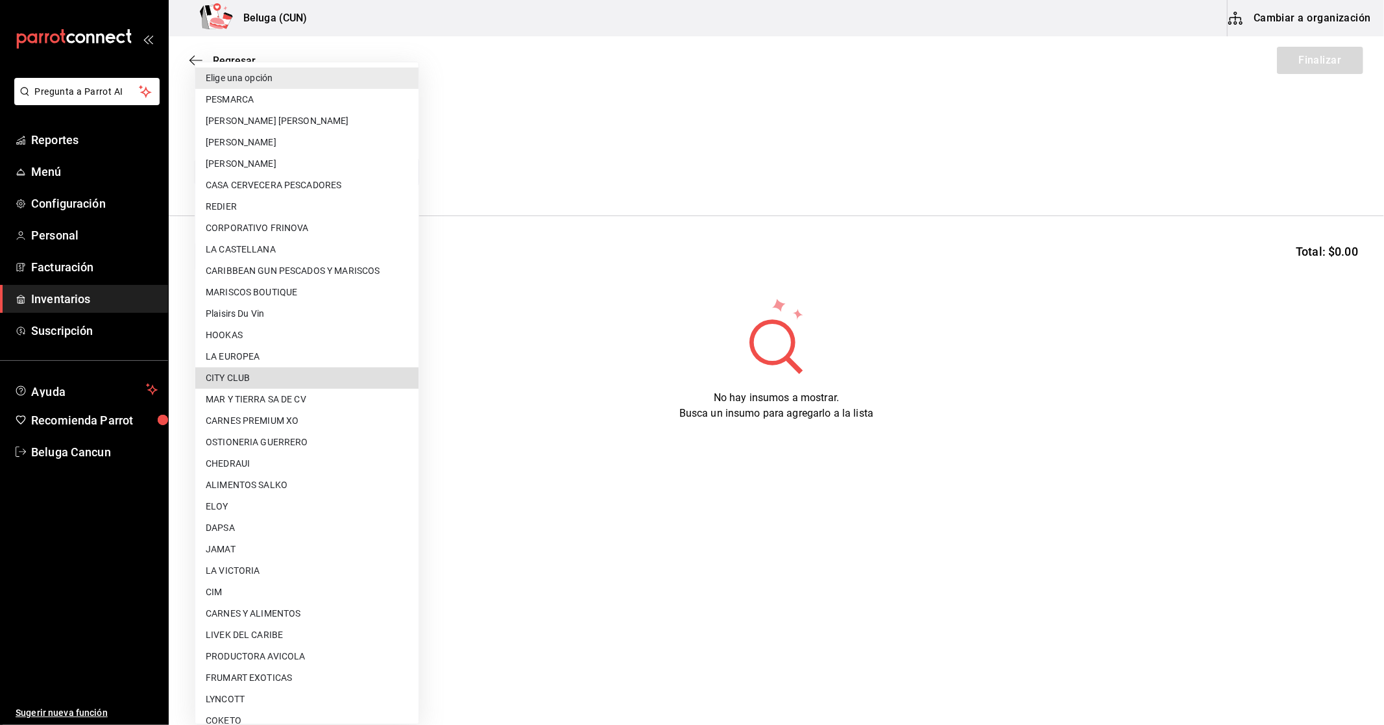
click at [266, 382] on li "CITY CLUB" at bounding box center [306, 377] width 223 height 21
type input "45b84bb5-d5e2-40e0-9525-4d809a4171b7"
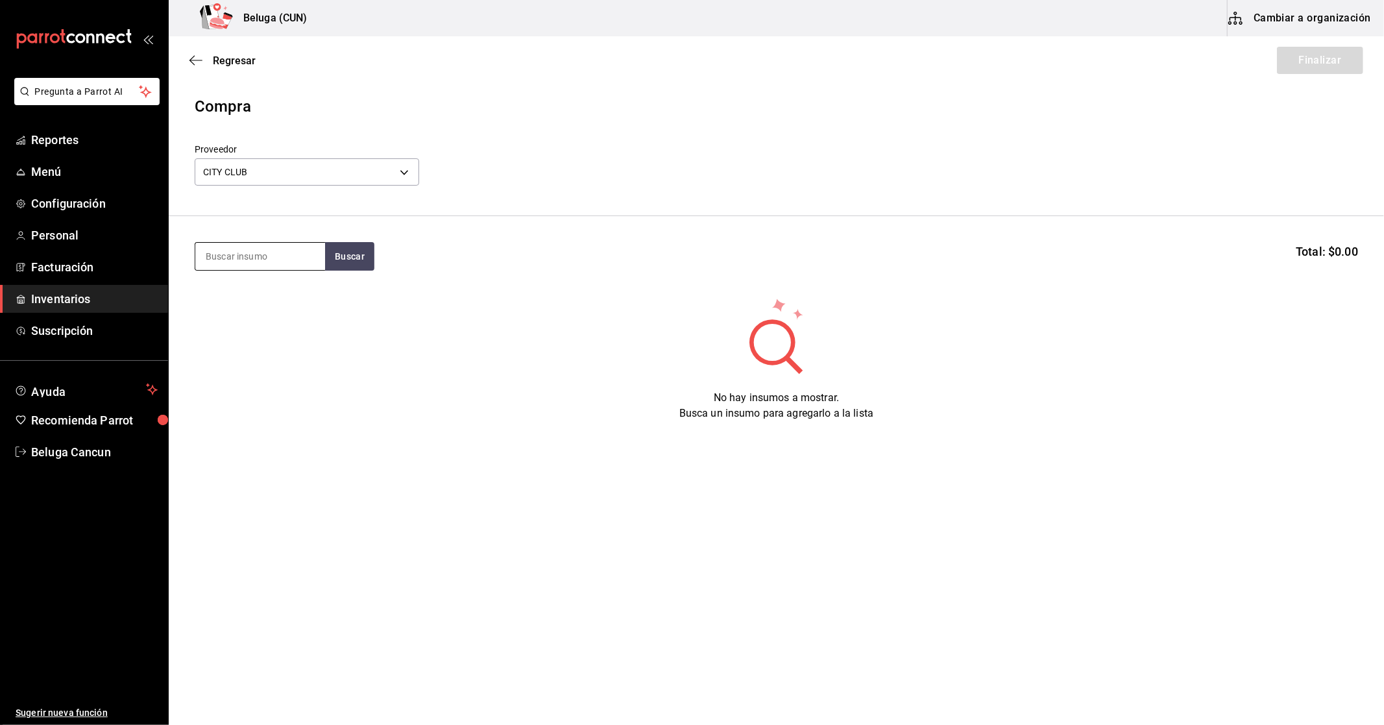
click at [243, 256] on input at bounding box center [260, 256] width 130 height 27
type input "modelo"
click at [262, 326] on div "CERV. MODELO ESPECIAL 355 ML - CITY CLUB" at bounding box center [259, 330] width 109 height 27
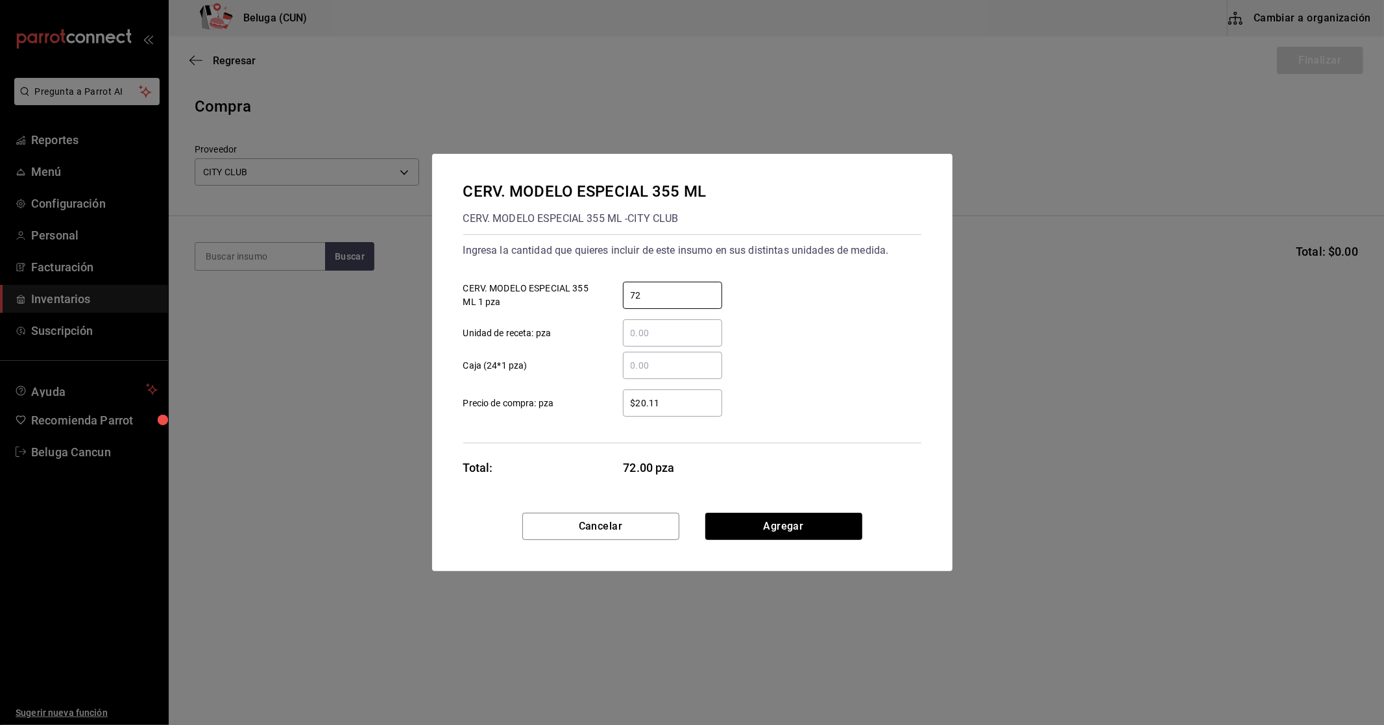
type input "72"
type input "$23.83"
click button "Agregar" at bounding box center [783, 526] width 157 height 27
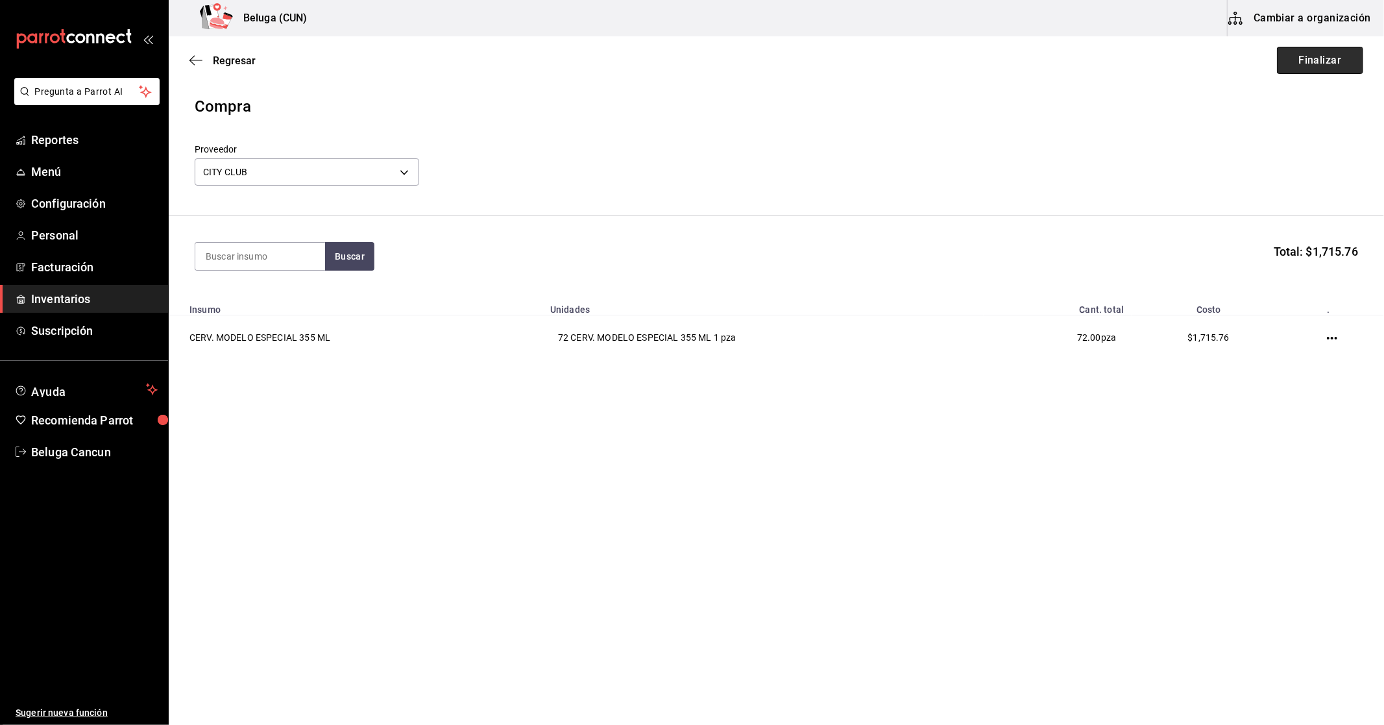
click at [1321, 59] on button "Finalizar" at bounding box center [1320, 60] width 86 height 27
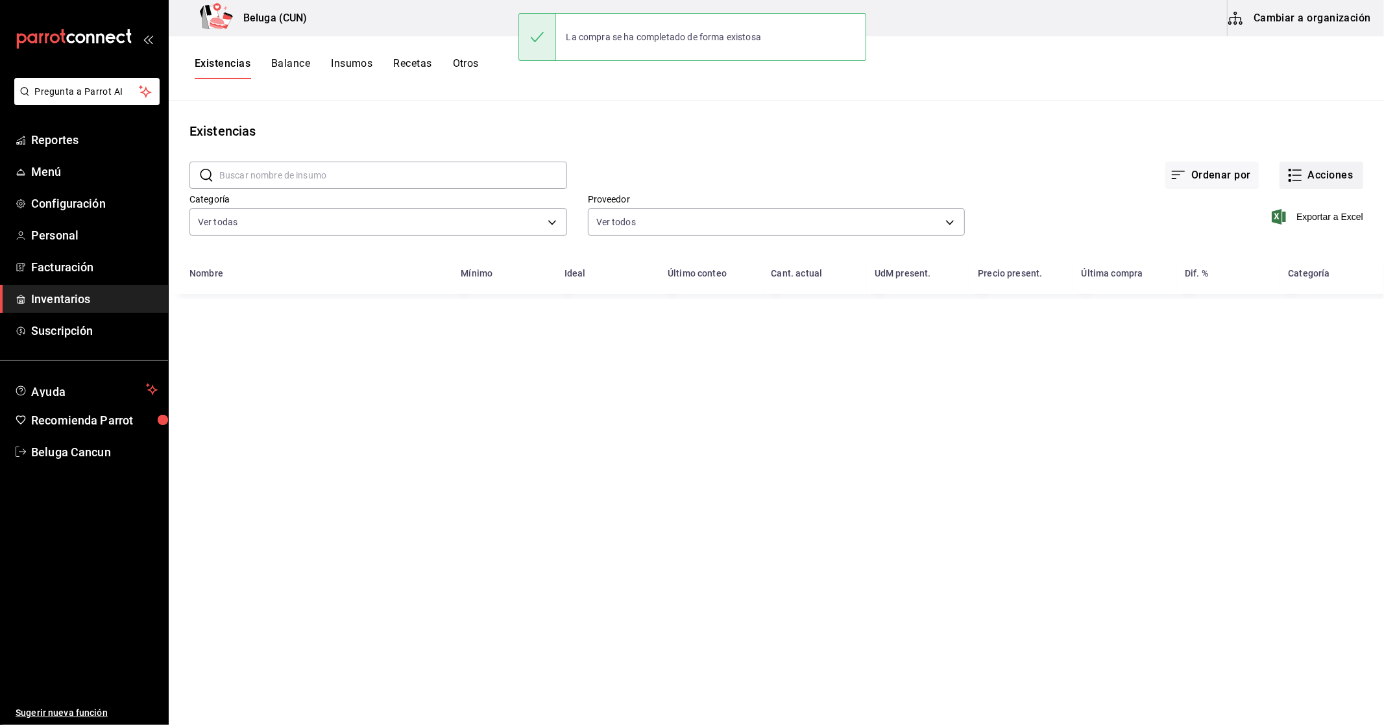
click at [1318, 172] on button "Acciones" at bounding box center [1322, 175] width 84 height 27
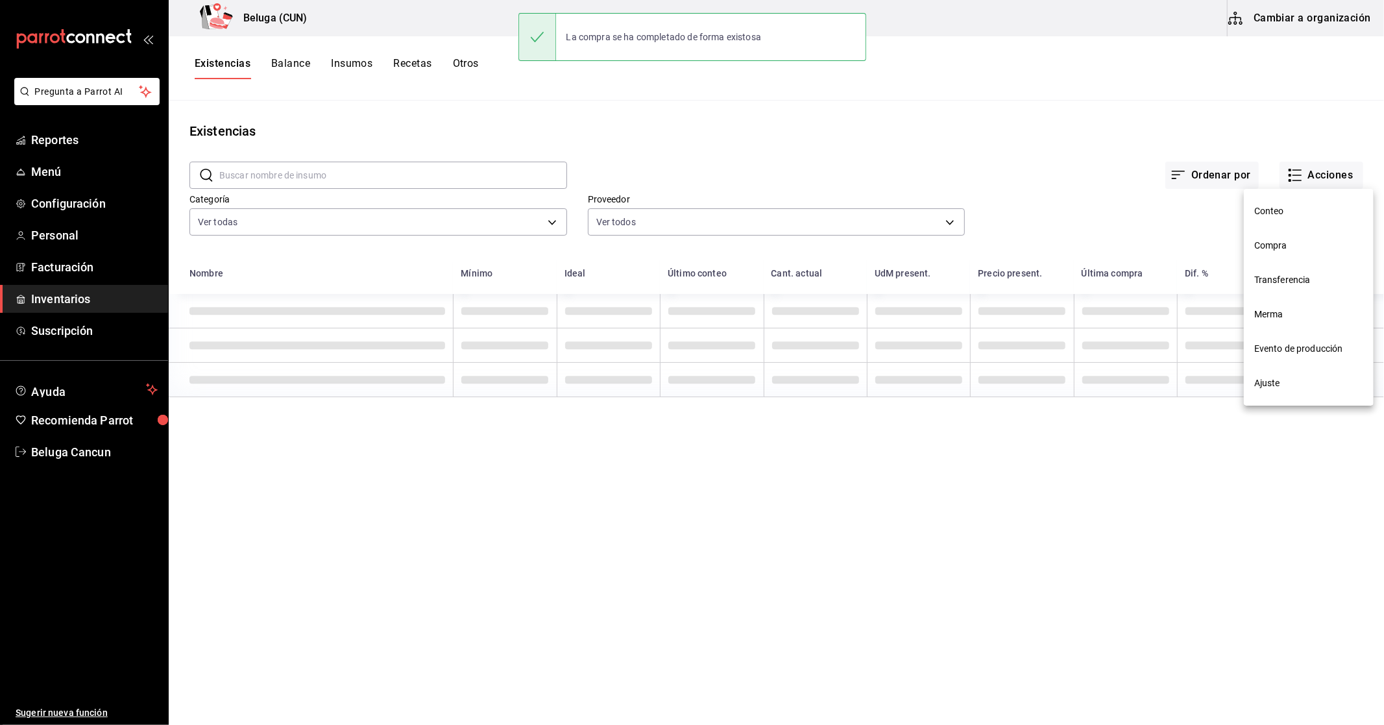
click at [1276, 247] on span "Compra" at bounding box center [1308, 246] width 109 height 14
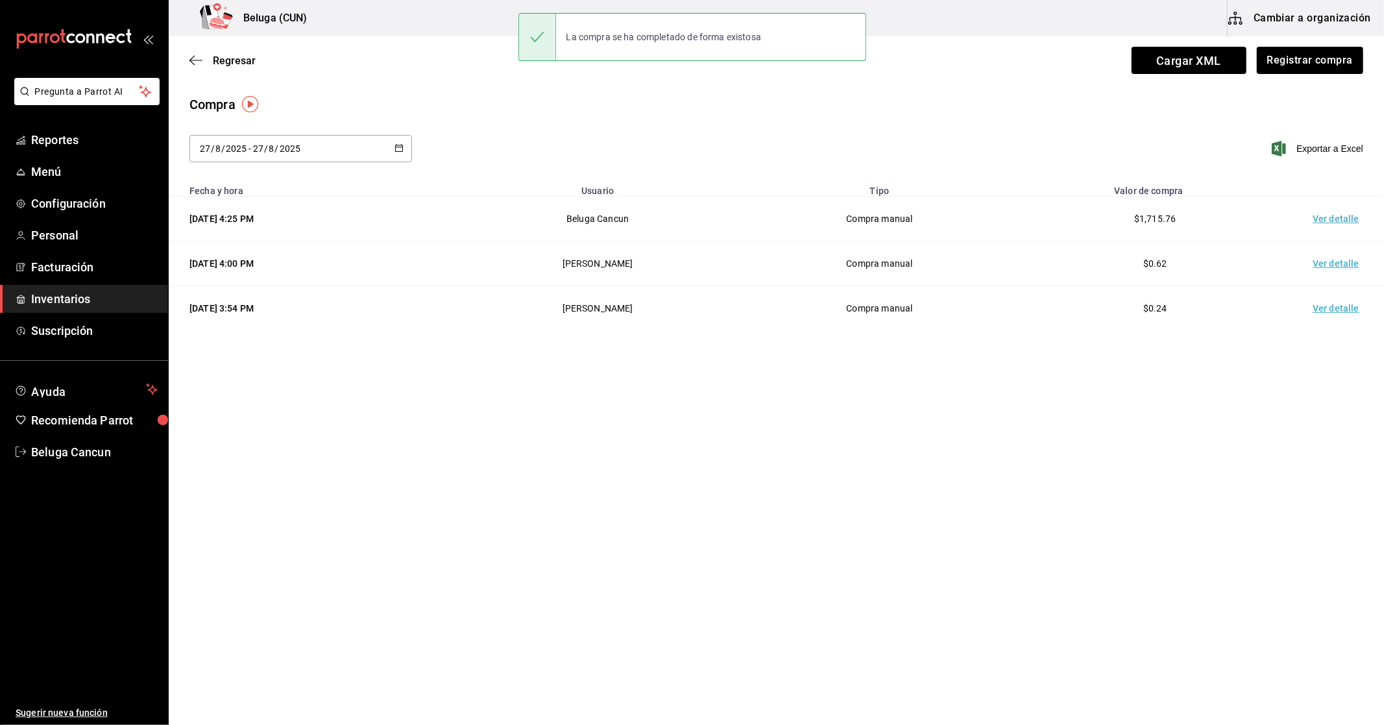
click at [1306, 221] on td "Ver detalle" at bounding box center [1338, 219] width 91 height 45
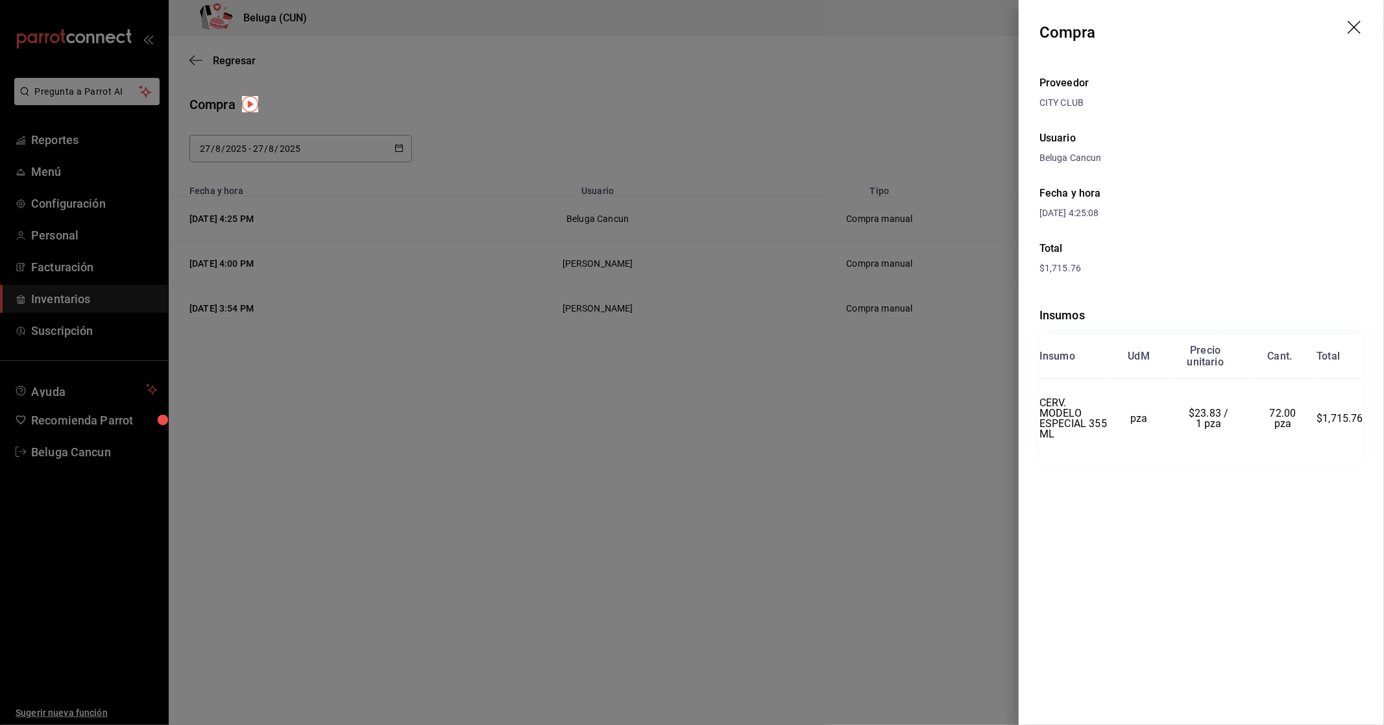
click at [770, 134] on div at bounding box center [692, 362] width 1384 height 725
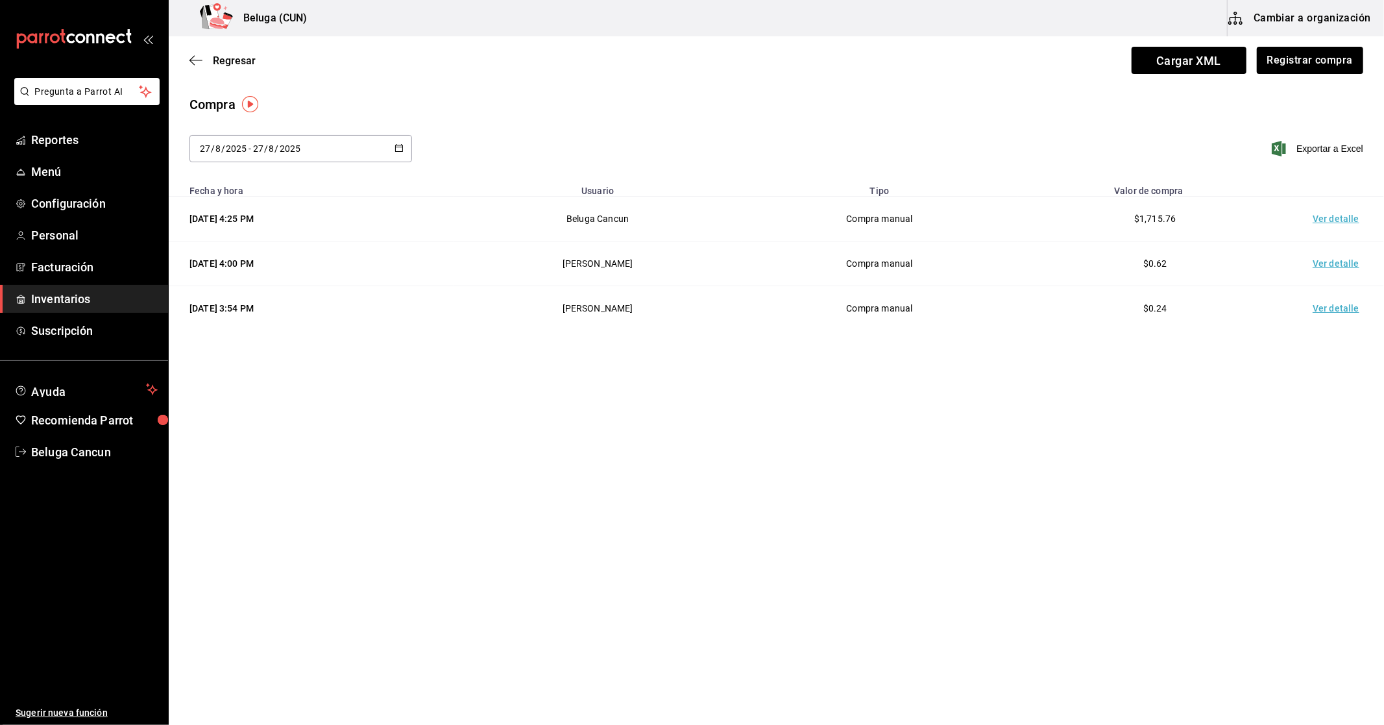
click at [1226, 104] on div "Compra" at bounding box center [776, 104] width 1174 height 19
click at [1295, 66] on button "Registrar compra" at bounding box center [1310, 60] width 108 height 27
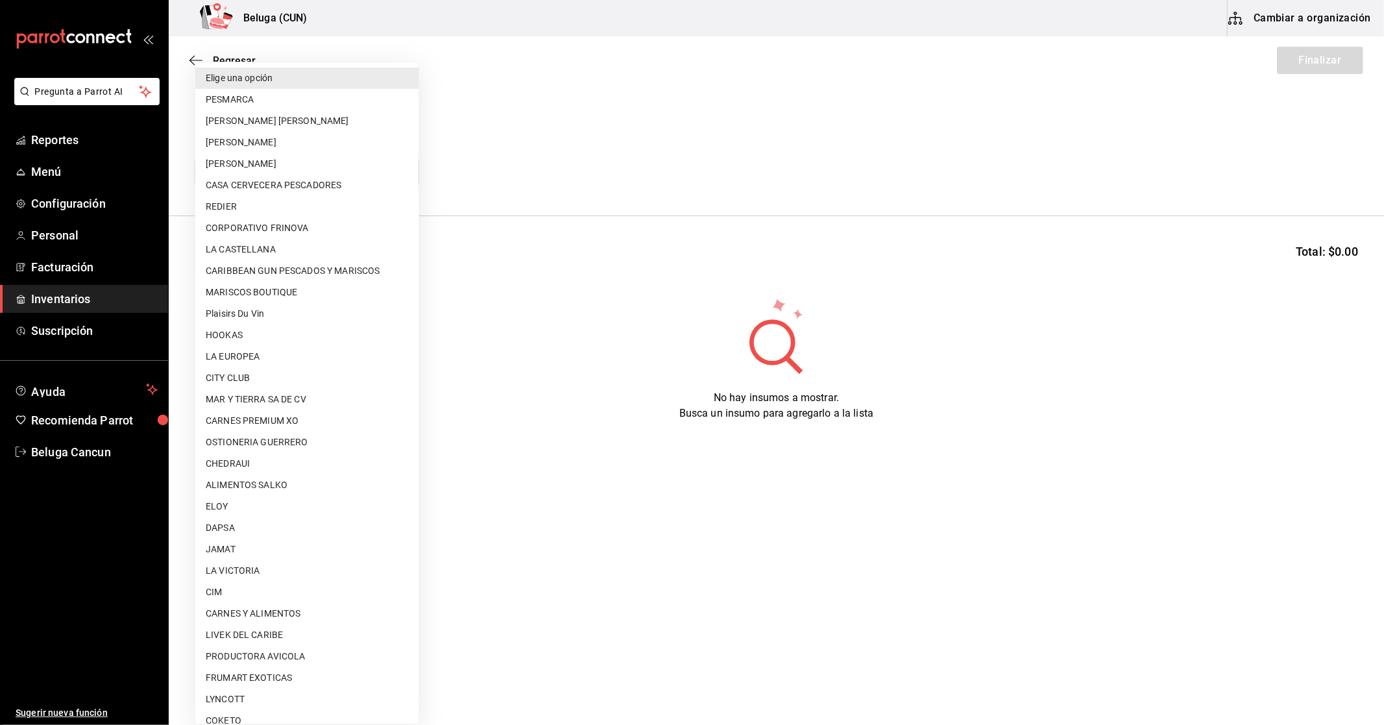
click at [392, 160] on body "Pregunta a Parrot AI Reportes Menú Configuración Personal Facturación Inventari…" at bounding box center [692, 325] width 1384 height 651
click at [311, 385] on li "CITY CLUB" at bounding box center [306, 377] width 223 height 21
type input "45b84bb5-d5e2-40e0-9525-4d809a4171b7"
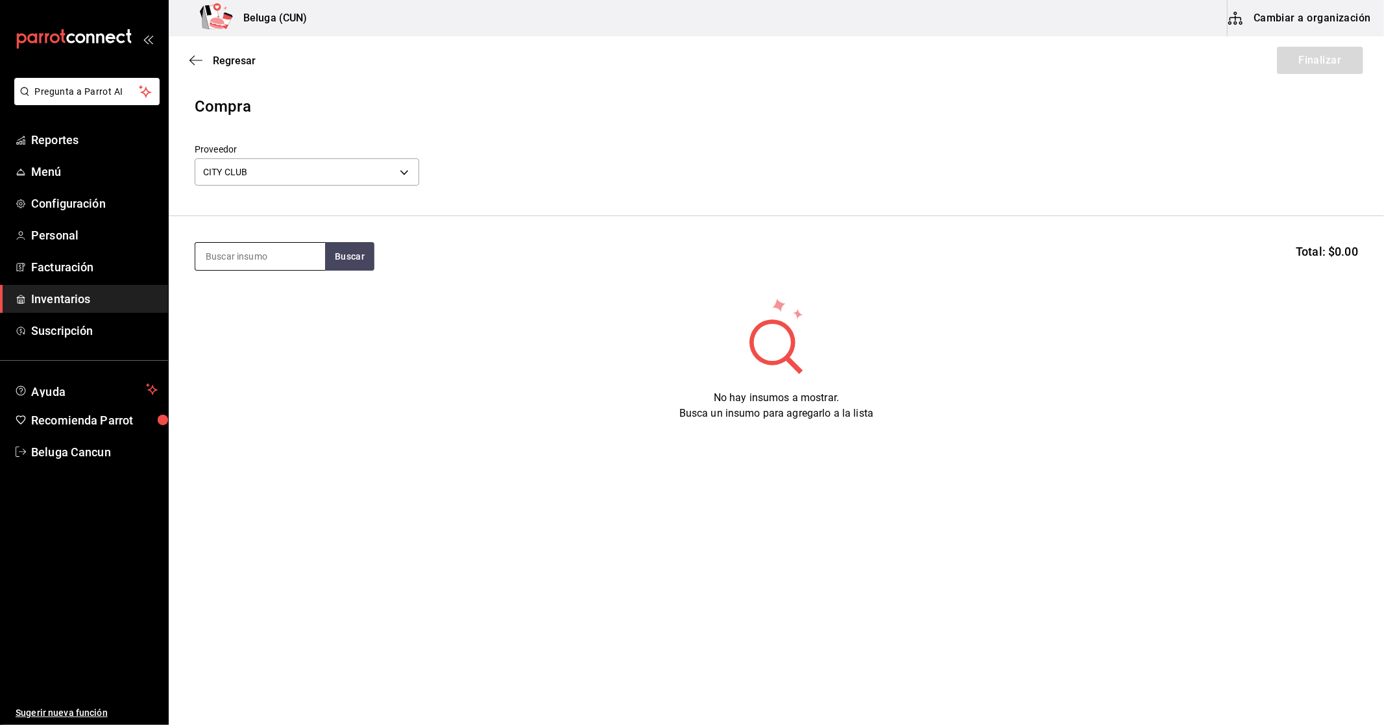
click at [283, 252] on input at bounding box center [260, 256] width 130 height 27
type input "ultra"
click at [260, 308] on div "CERV. MICHELOB ULTRAS - CITY CLUB" at bounding box center [259, 315] width 109 height 27
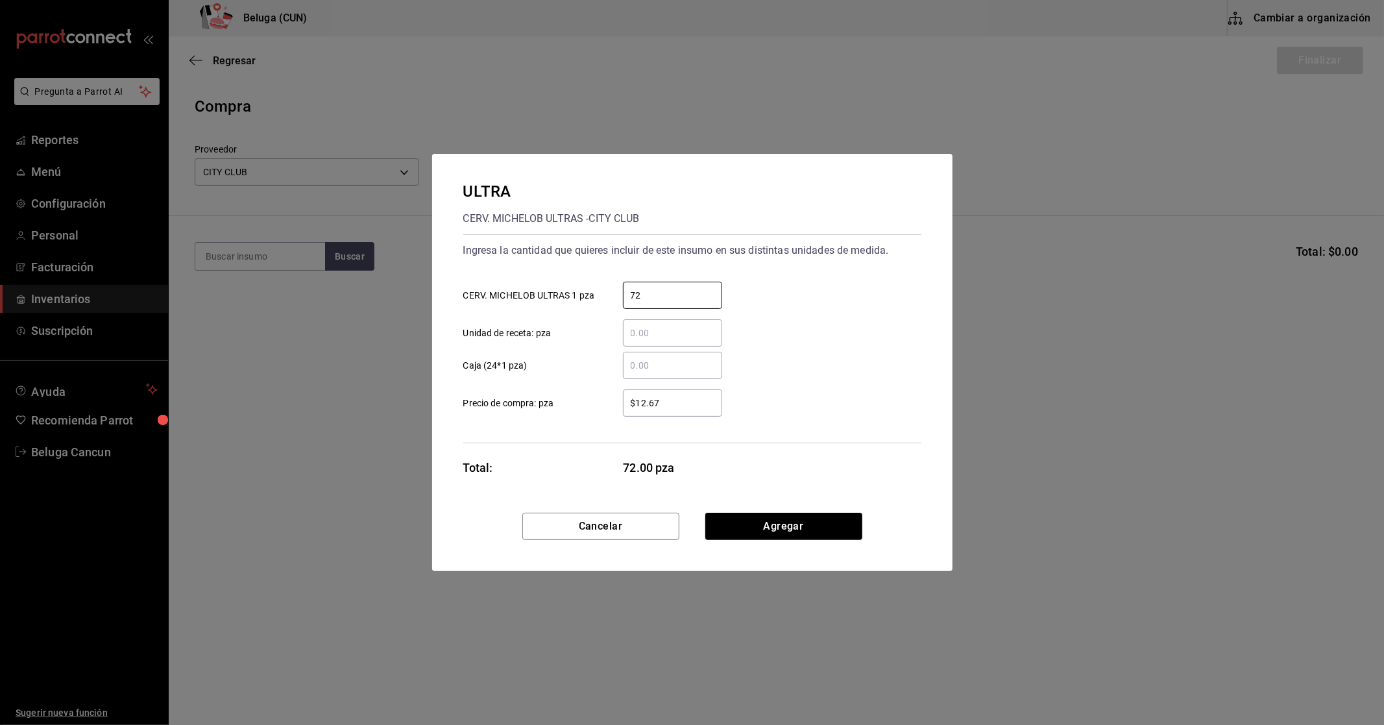
type input "72"
type input "$20.83"
click at [842, 526] on button "Agregar" at bounding box center [783, 526] width 157 height 27
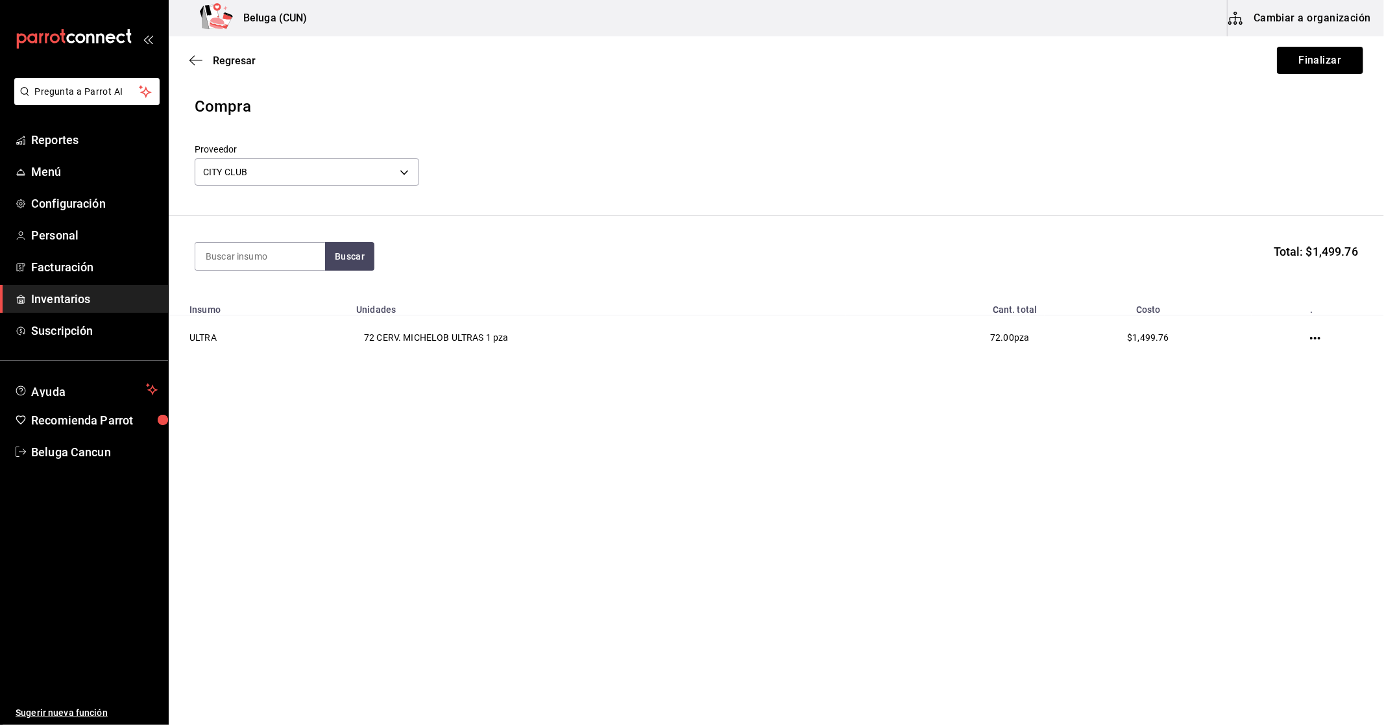
click at [1326, 69] on button "Finalizar" at bounding box center [1320, 60] width 86 height 27
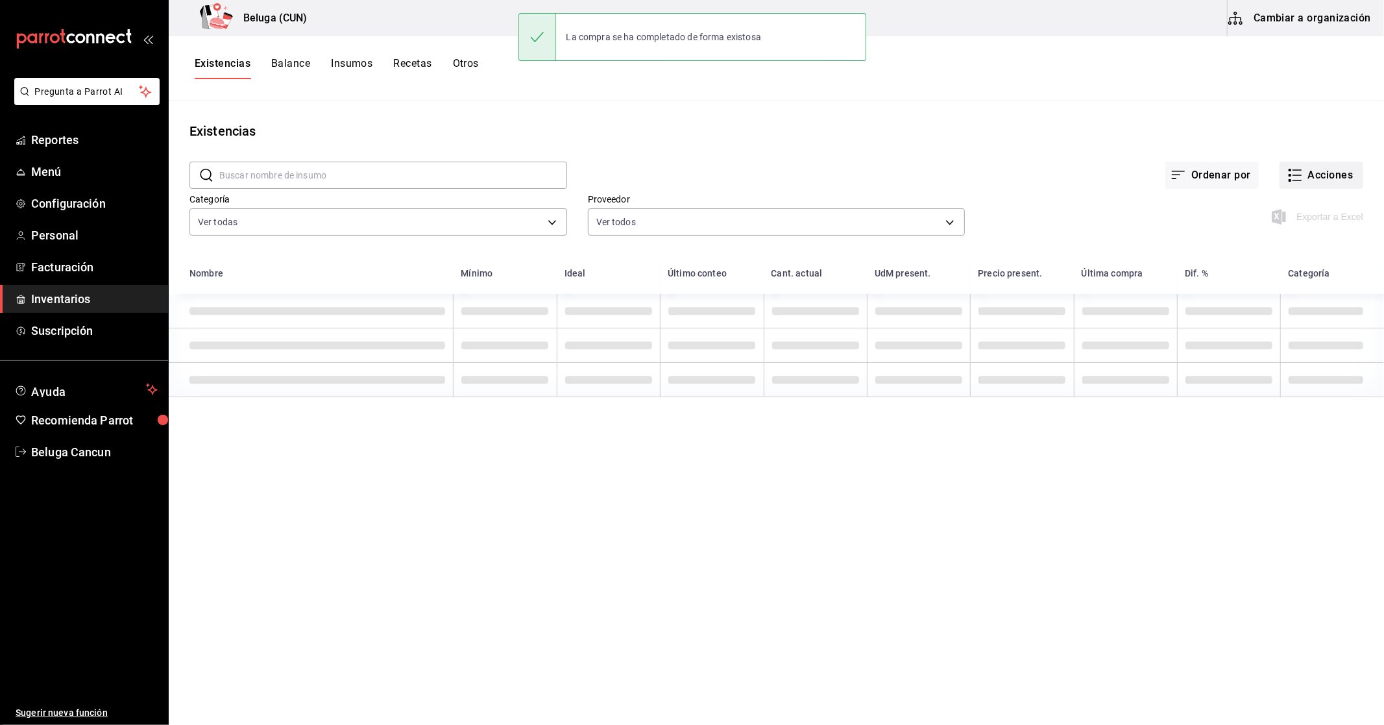
click at [1298, 180] on icon "button" at bounding box center [1297, 180] width 9 height 0
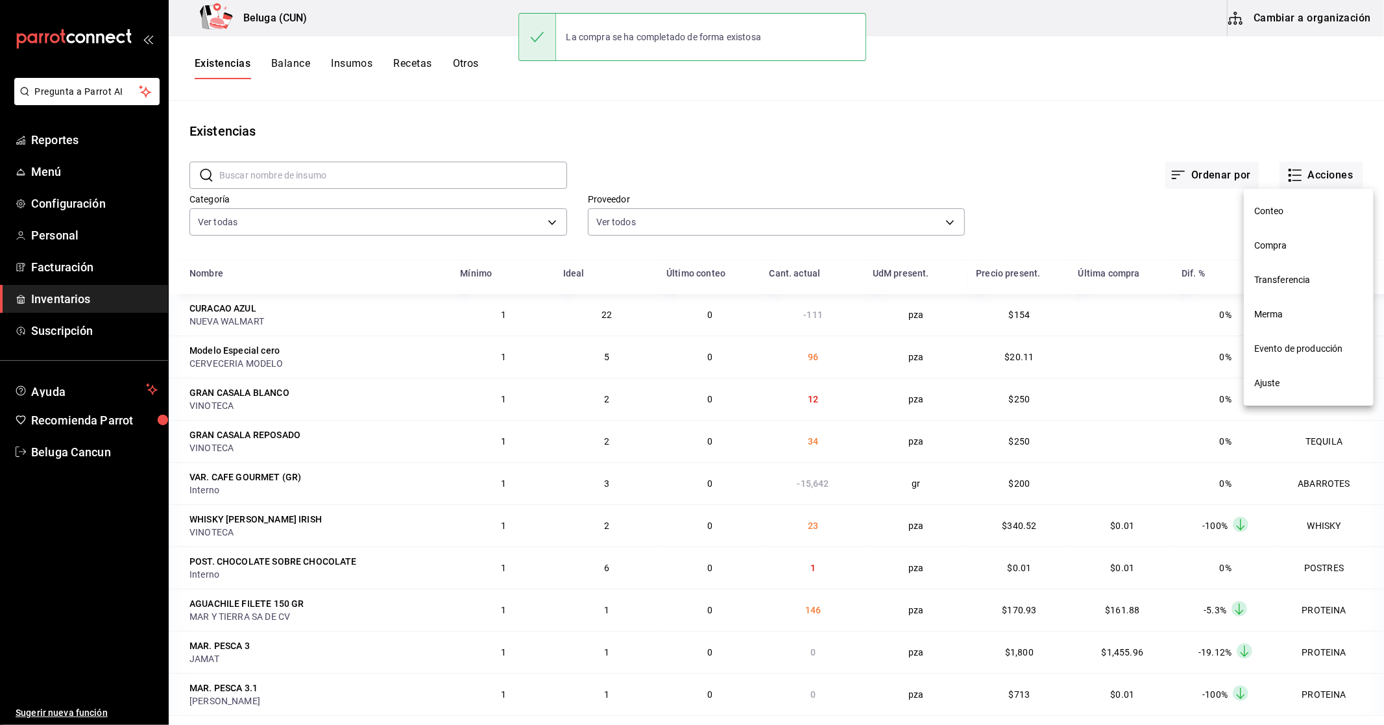
click at [1289, 249] on span "Compra" at bounding box center [1308, 246] width 109 height 14
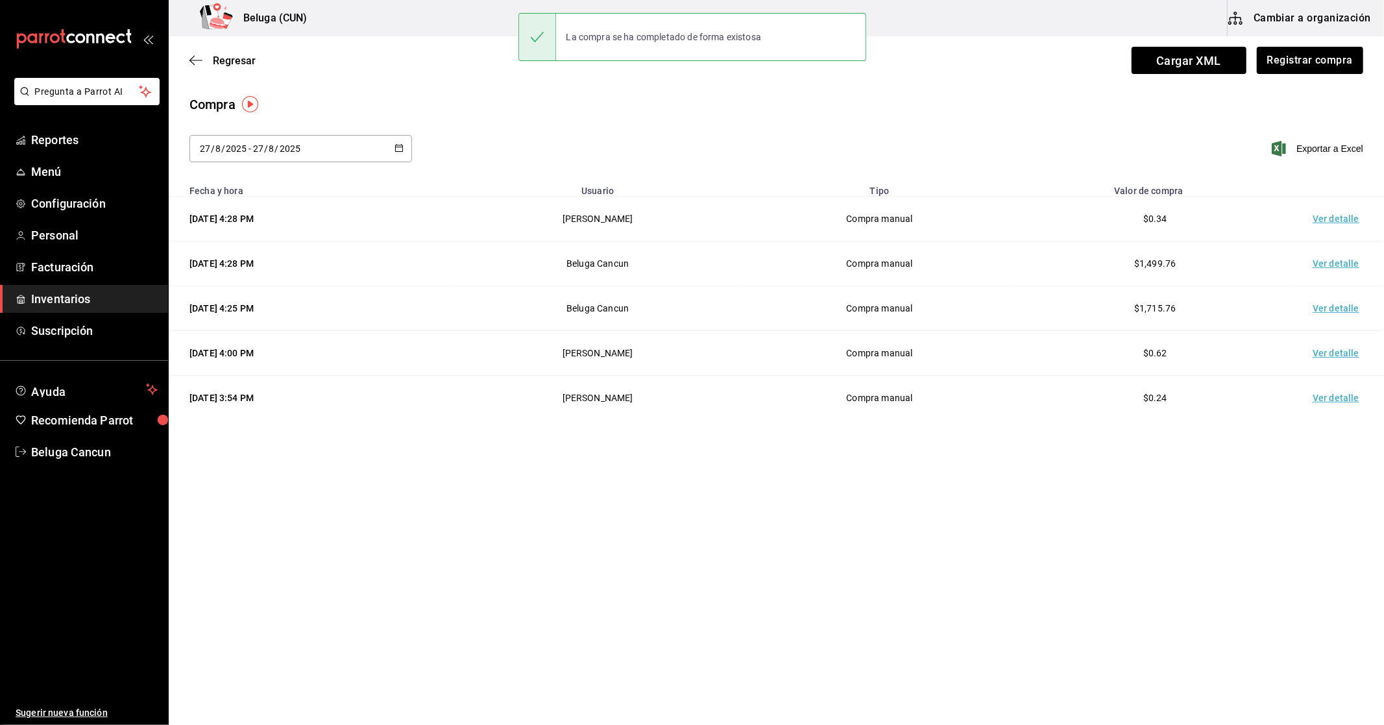
click at [1324, 219] on td "Ver detalle" at bounding box center [1338, 219] width 91 height 45
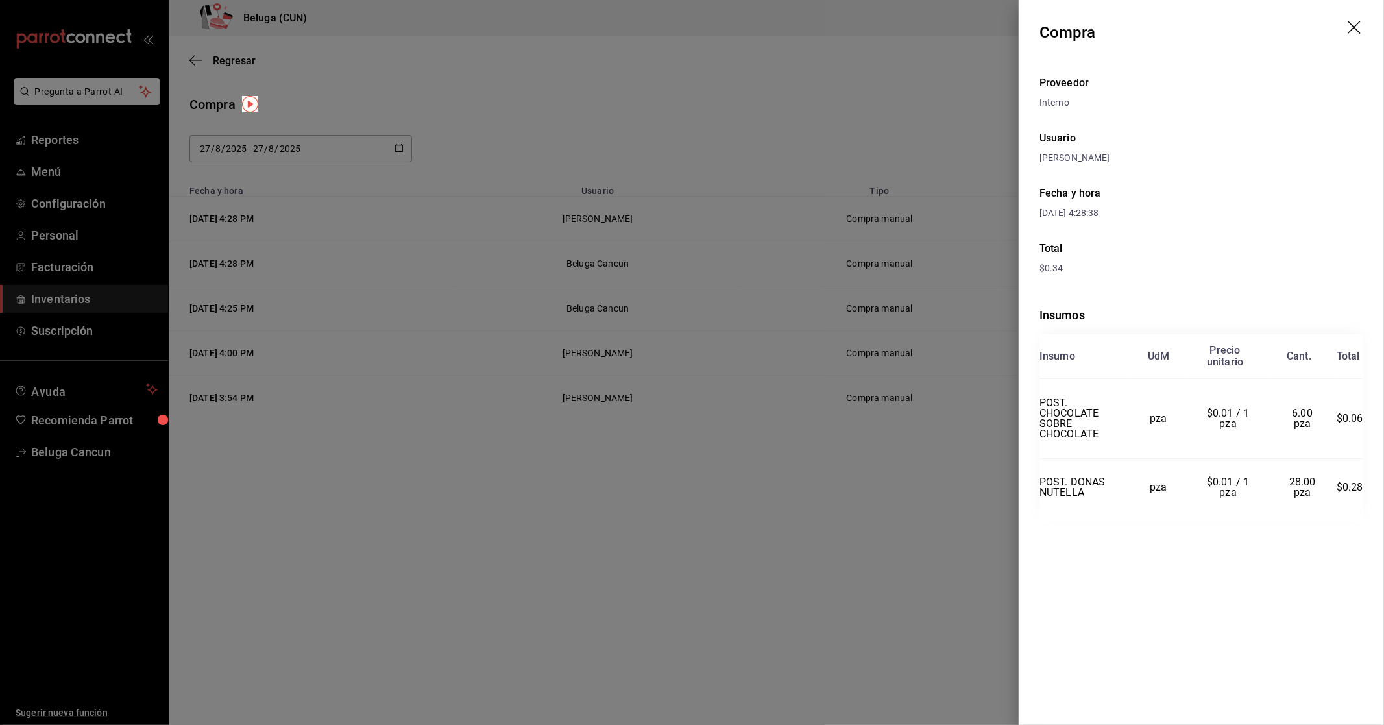
drag, startPoint x: 1117, startPoint y: 289, endPoint x: 1287, endPoint y: 400, distance: 203.6
click at [1288, 401] on td "6.00 pza" at bounding box center [1302, 419] width 69 height 80
click at [913, 502] on div at bounding box center [692, 362] width 1384 height 725
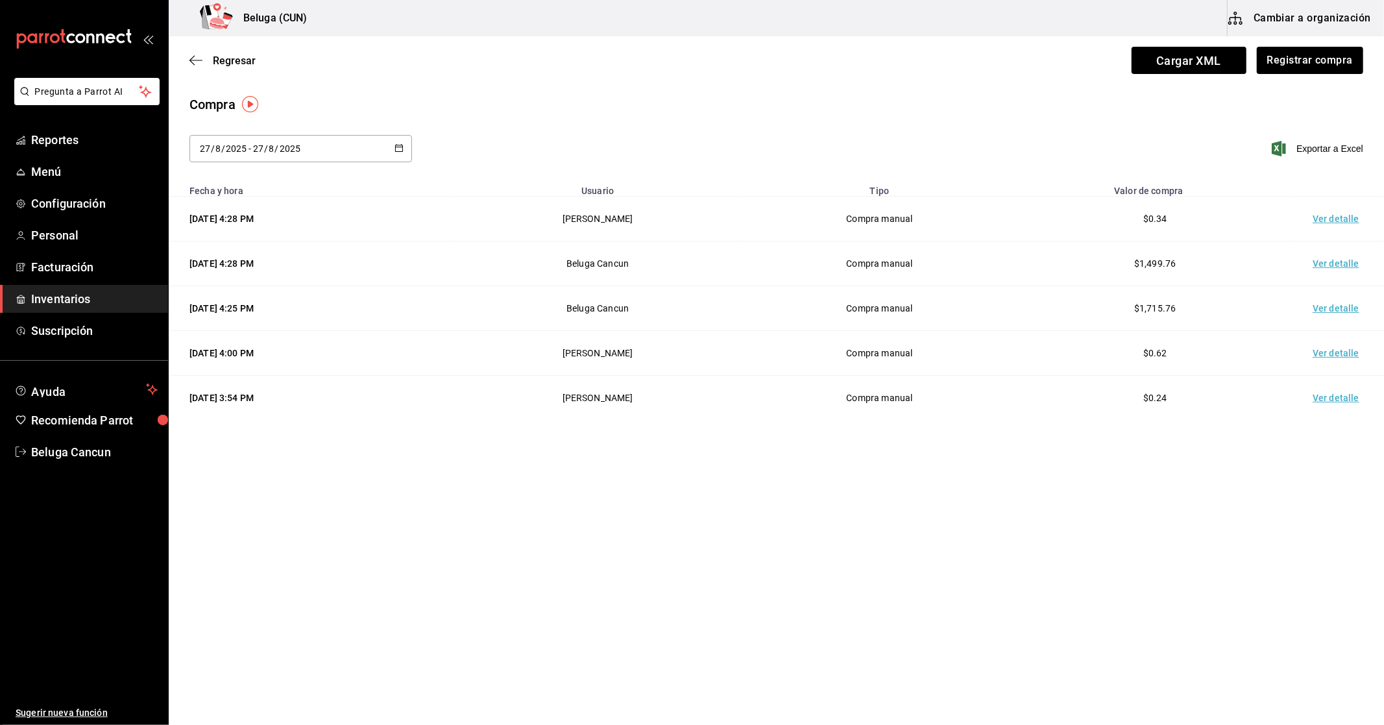
drag, startPoint x: 1282, startPoint y: 205, endPoint x: 1315, endPoint y: 215, distance: 34.7
click at [1293, 211] on td "$0.34" at bounding box center [1155, 219] width 276 height 45
click at [1322, 212] on td "Ver detalle" at bounding box center [1338, 219] width 91 height 45
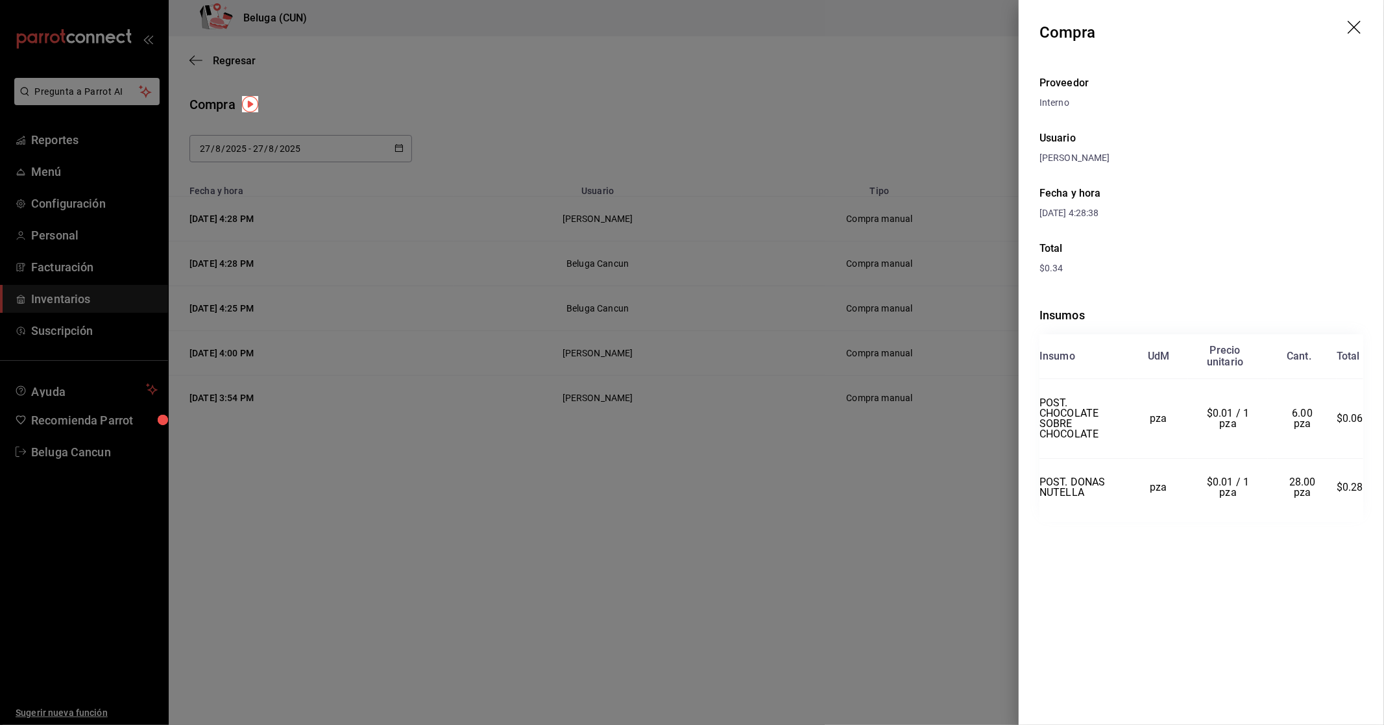
drag, startPoint x: 1144, startPoint y: 271, endPoint x: 823, endPoint y: 590, distance: 453.3
click at [823, 590] on div at bounding box center [692, 362] width 1384 height 725
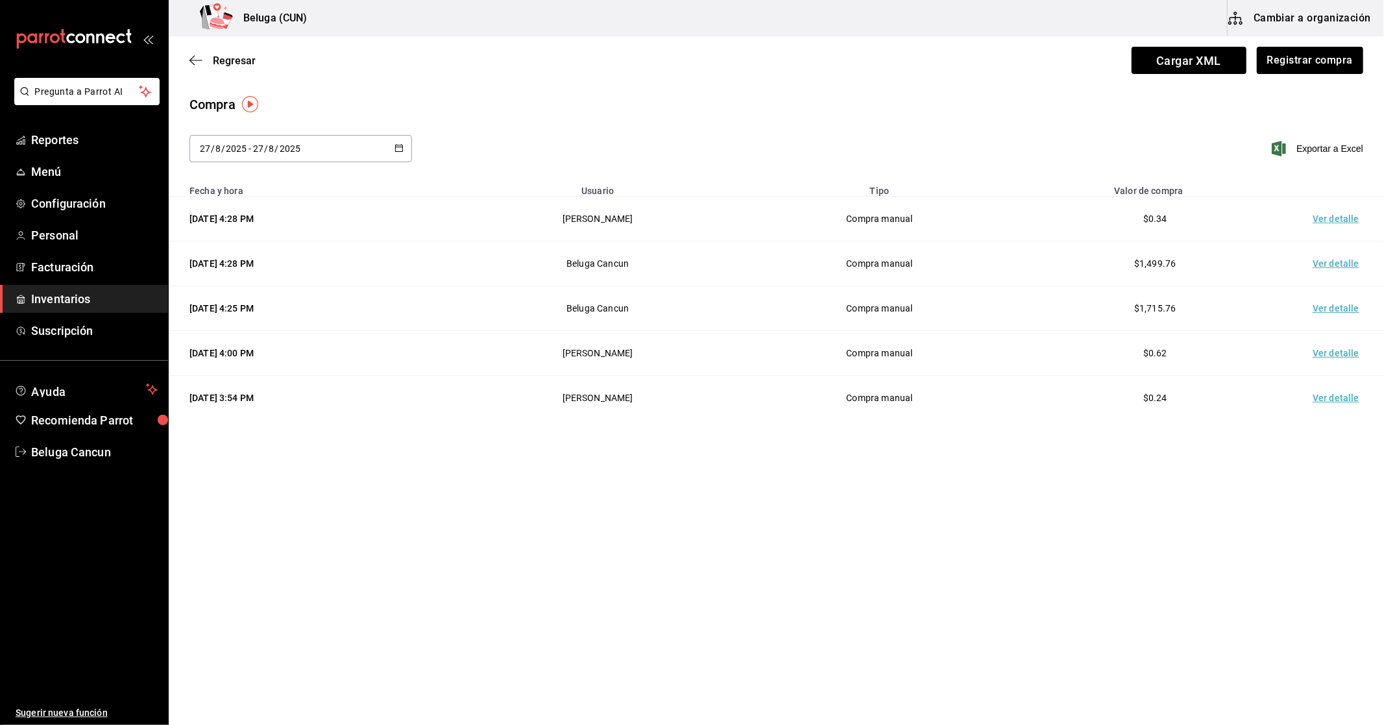
click at [1344, 263] on td "Ver detalle" at bounding box center [1338, 263] width 91 height 45
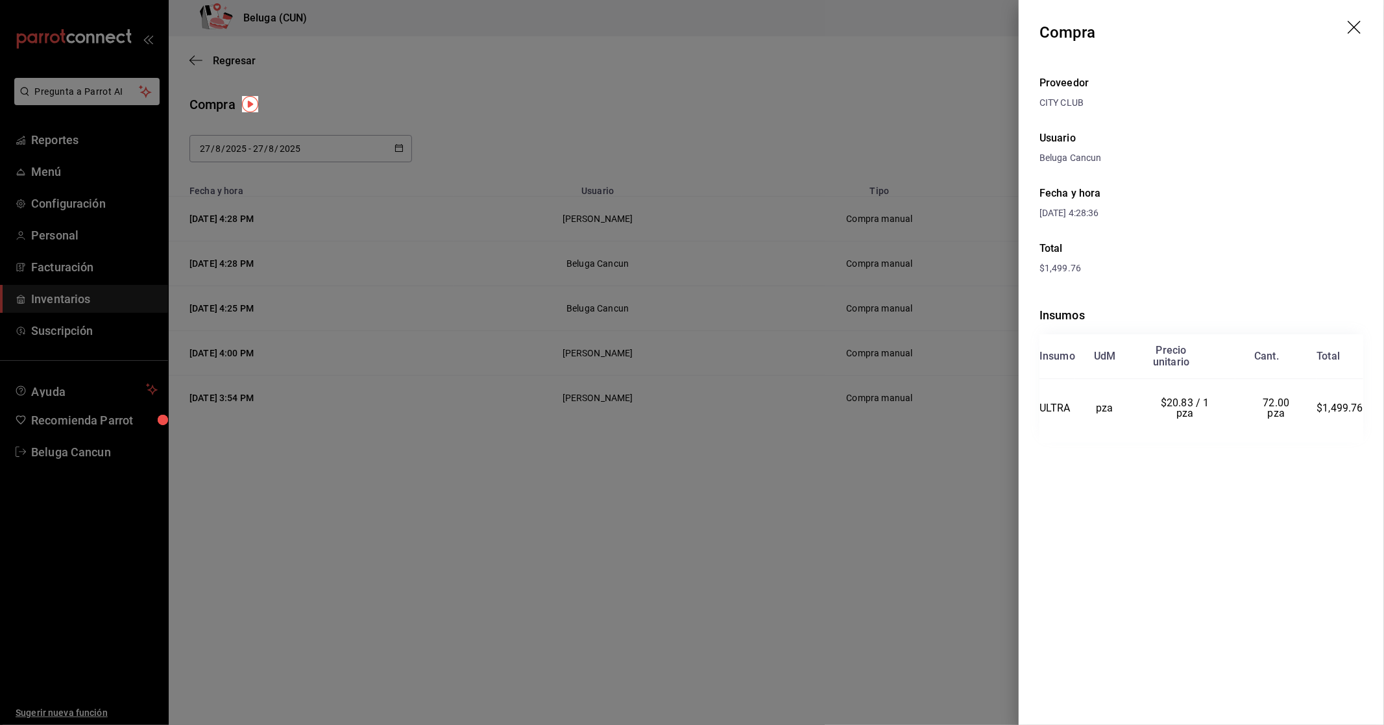
click at [967, 544] on div at bounding box center [692, 362] width 1384 height 725
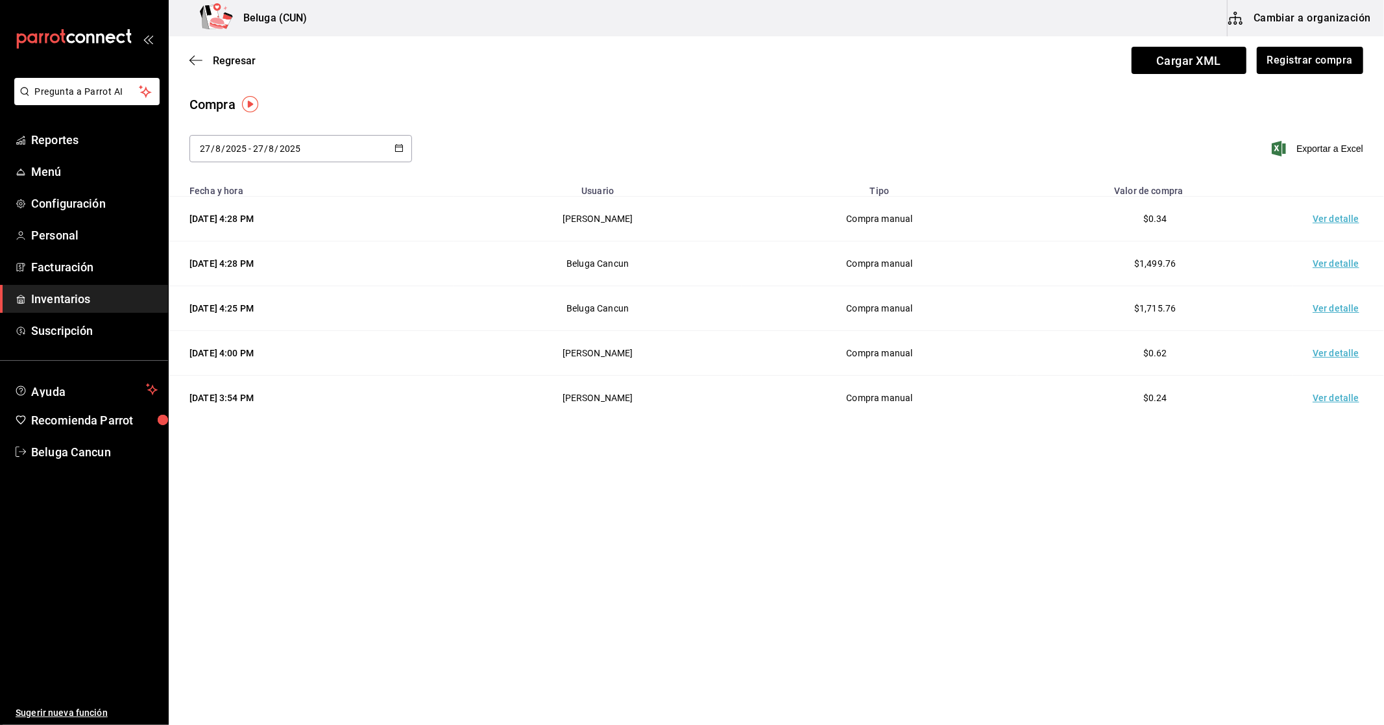
click at [1333, 267] on td "Ver detalle" at bounding box center [1338, 263] width 91 height 45
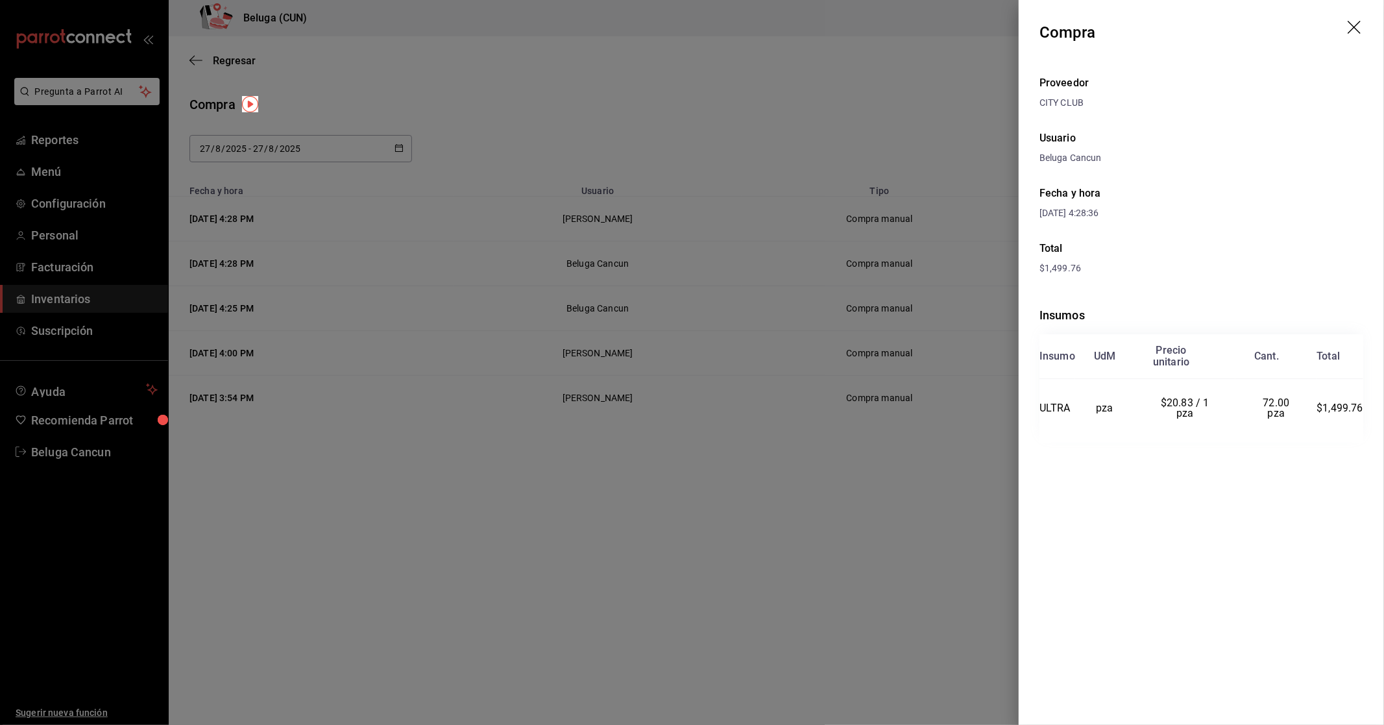
click at [857, 535] on div at bounding box center [692, 362] width 1384 height 725
